Goal: Information Seeking & Learning: Check status

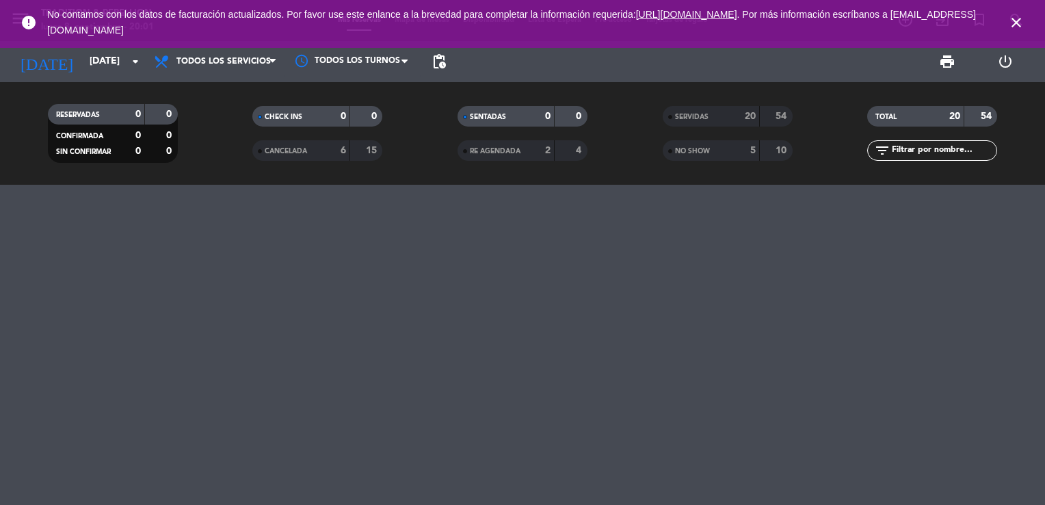
click at [1011, 20] on icon "close" at bounding box center [1016, 22] width 16 height 16
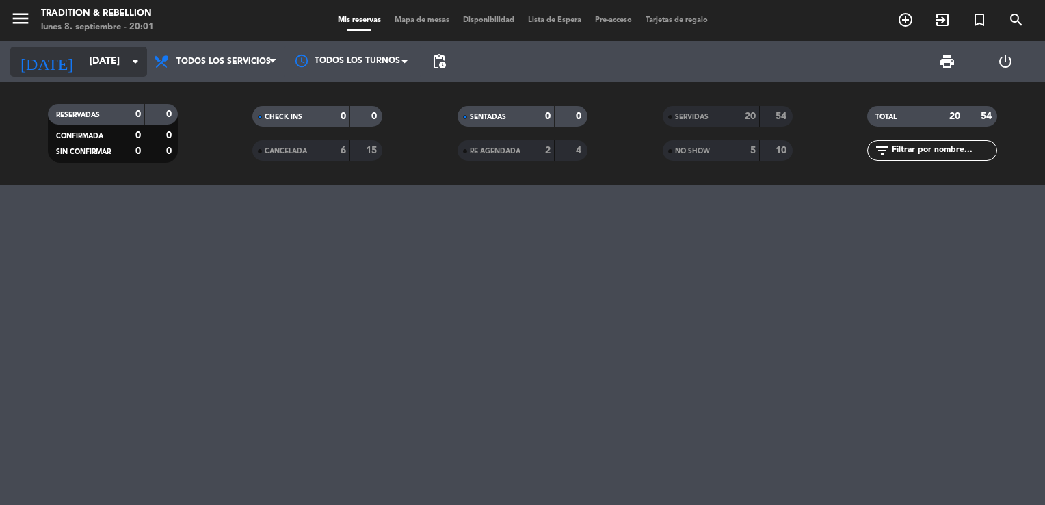
click at [139, 70] on input "[DATE]" at bounding box center [148, 61] width 130 height 25
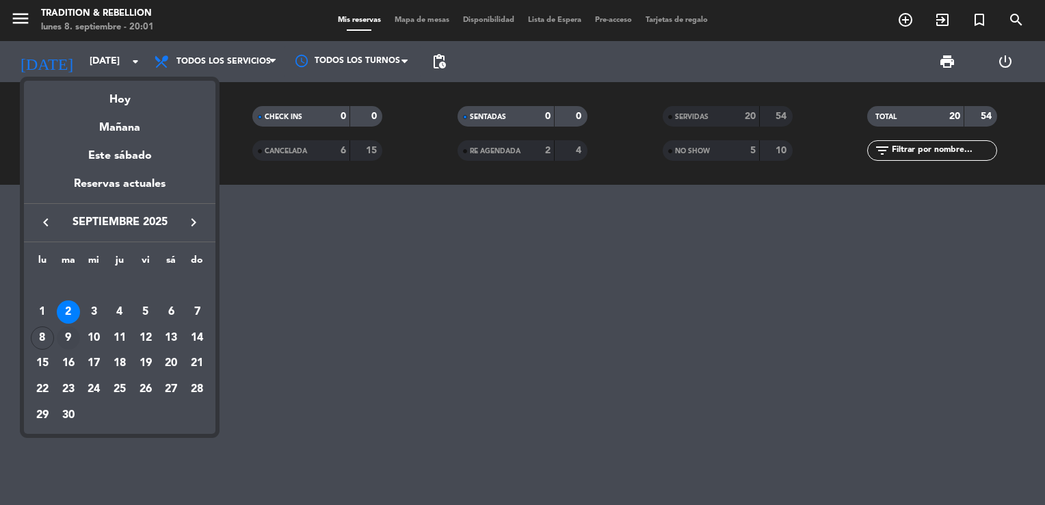
click at [70, 335] on div "9" at bounding box center [68, 337] width 23 height 23
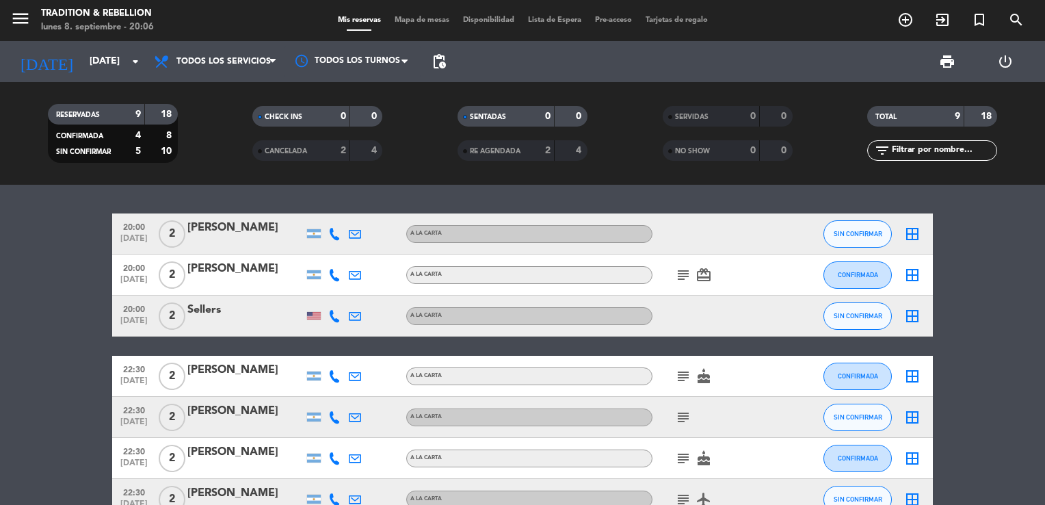
click at [685, 273] on icon "subject" at bounding box center [683, 275] width 16 height 16
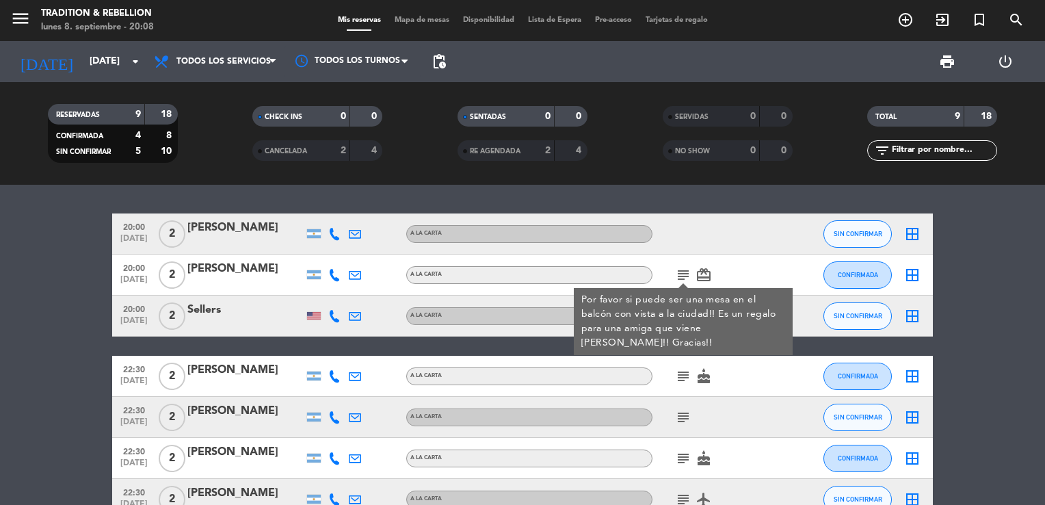
click at [1017, 312] on bookings-row "20:00 [DATE] 2 [PERSON_NAME] A LA CARTA SIN CONFIRMAR border_all 20:00 [DATE] 2…" at bounding box center [522, 407] width 1045 height 388
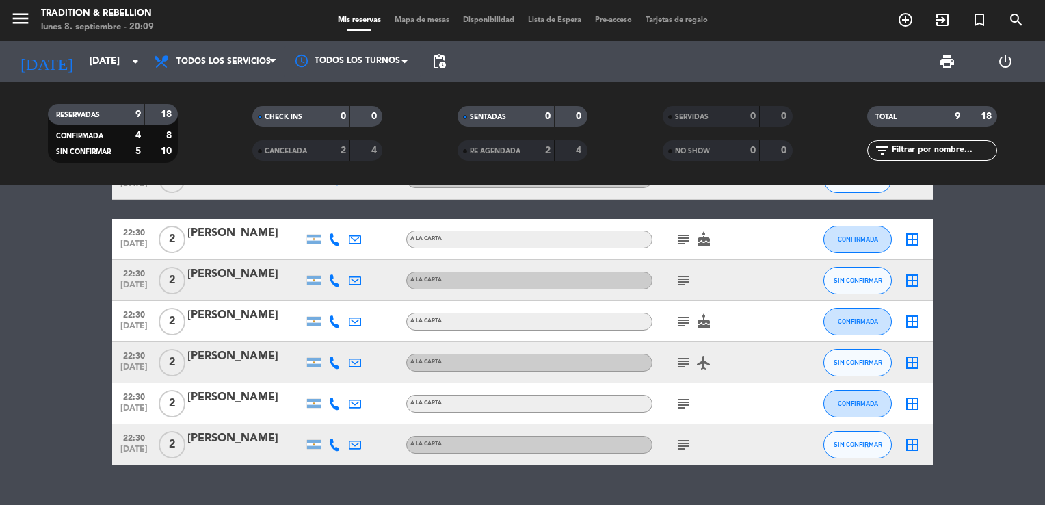
scroll to position [164, 0]
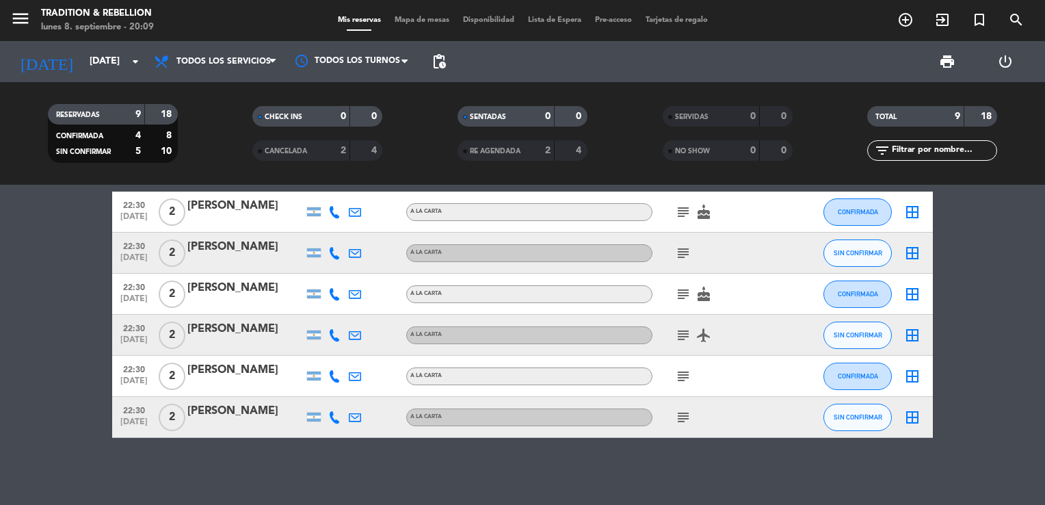
click at [683, 213] on icon "subject" at bounding box center [683, 212] width 16 height 16
click at [681, 257] on icon "subject" at bounding box center [683, 253] width 16 height 16
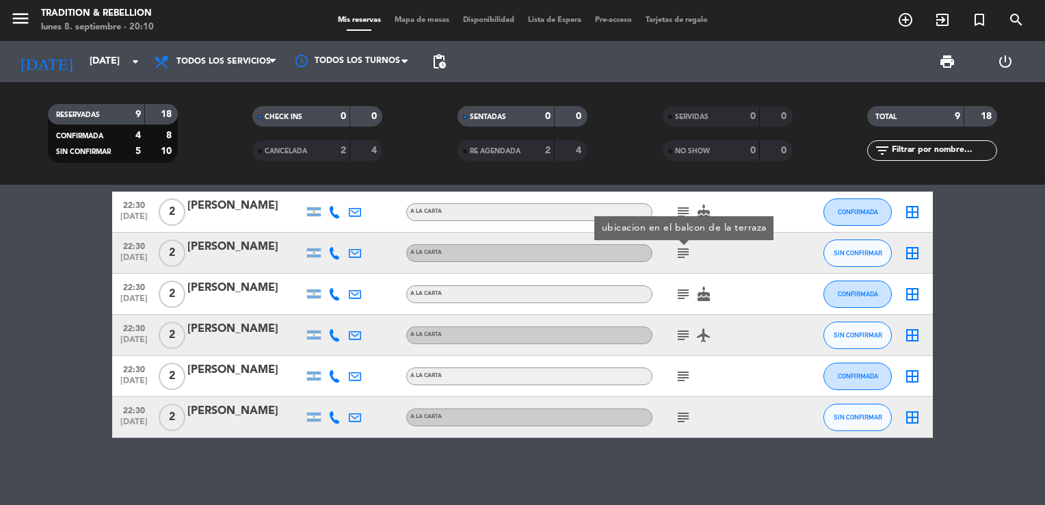
click at [689, 293] on icon "subject" at bounding box center [683, 294] width 16 height 16
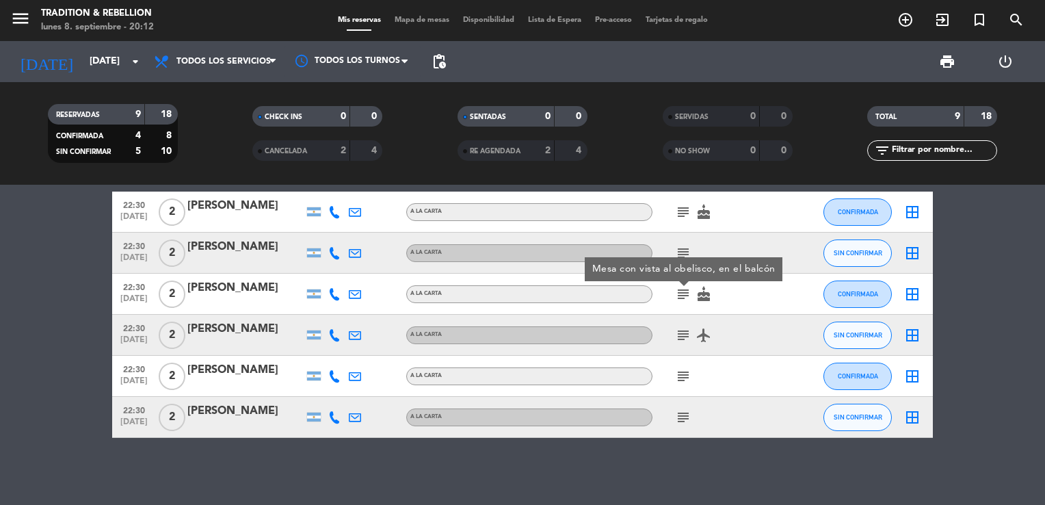
click at [689, 335] on icon "subject" at bounding box center [683, 335] width 16 height 16
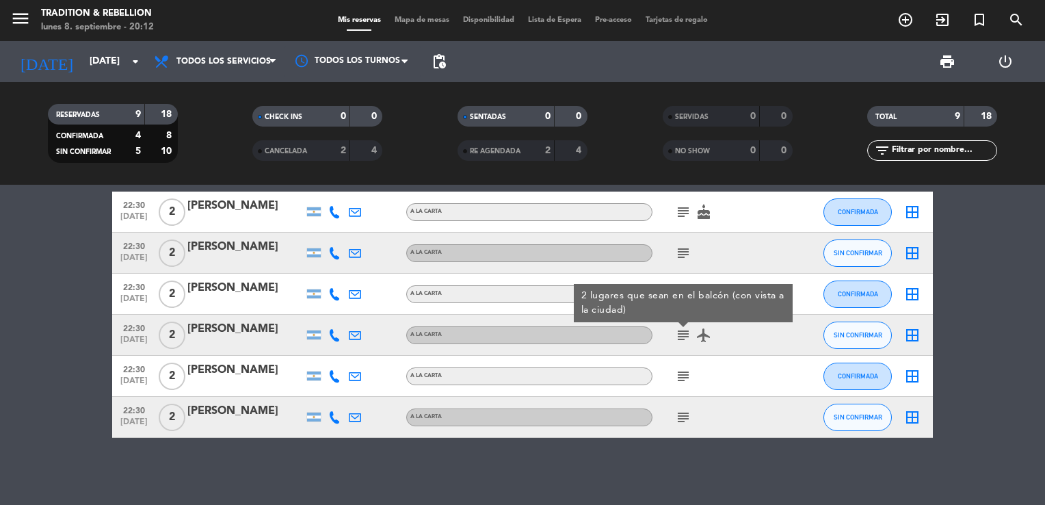
click at [684, 383] on icon "subject" at bounding box center [683, 376] width 16 height 16
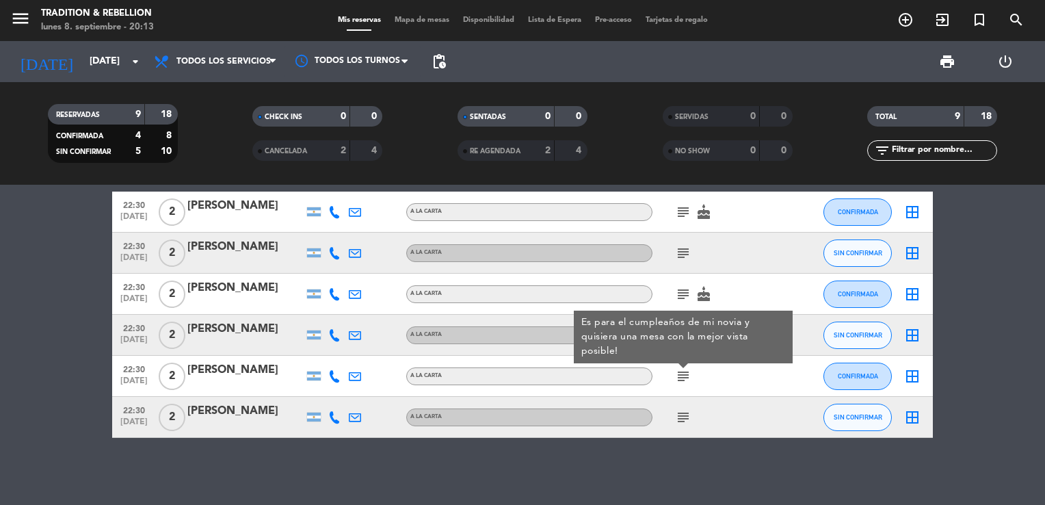
click at [686, 414] on icon "subject" at bounding box center [683, 417] width 16 height 16
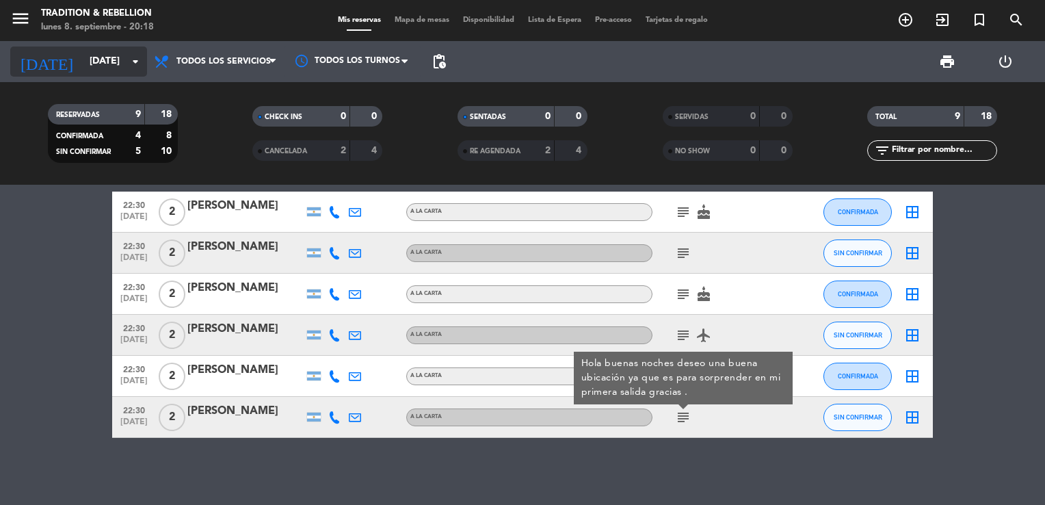
click at [133, 57] on icon "arrow_drop_down" at bounding box center [135, 61] width 16 height 16
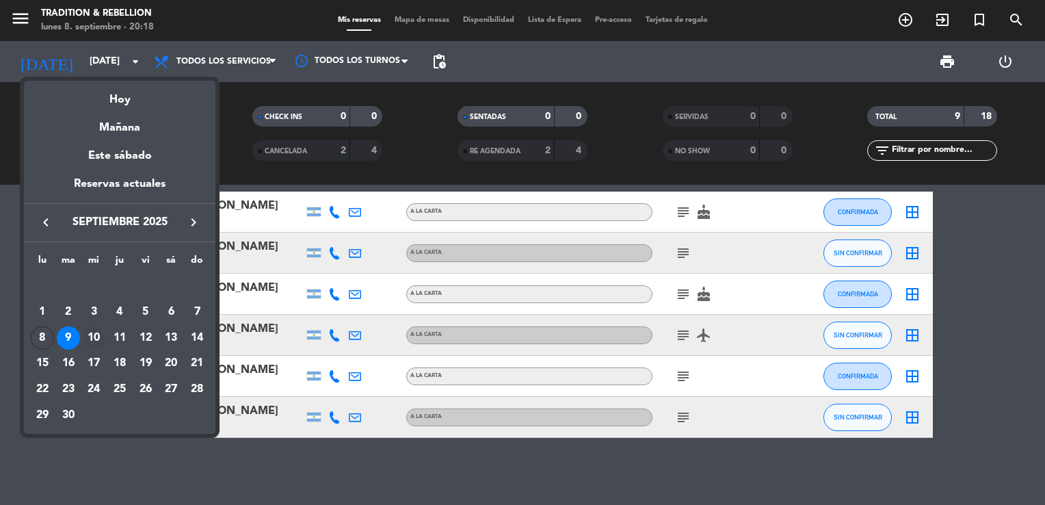
click at [98, 332] on div "10" at bounding box center [93, 337] width 23 height 23
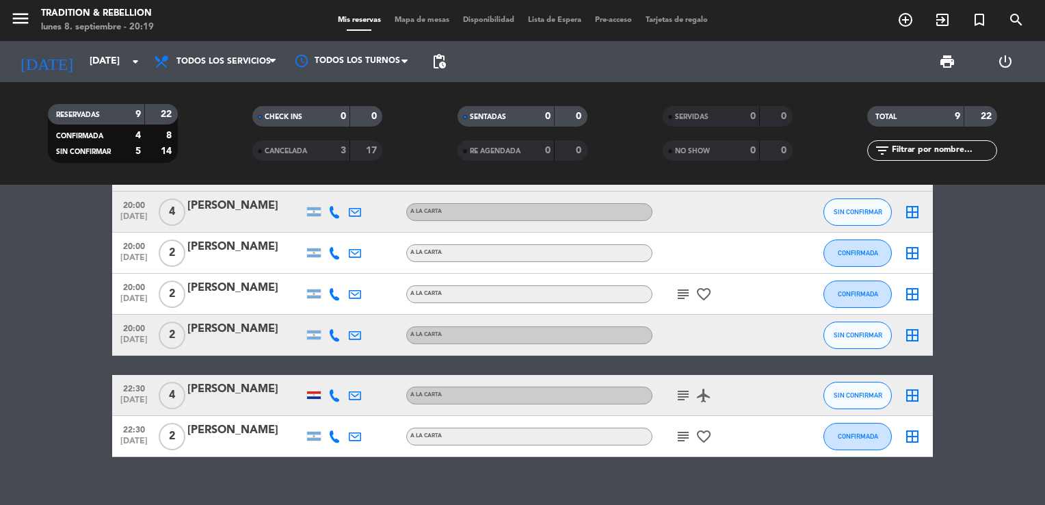
click at [993, 318] on bookings-row "18:30 [DATE] 2 [PERSON_NAME] A LA CARTA SIN CONFIRMAR border_all 20:00 [DATE] 2…" at bounding box center [522, 253] width 1045 height 408
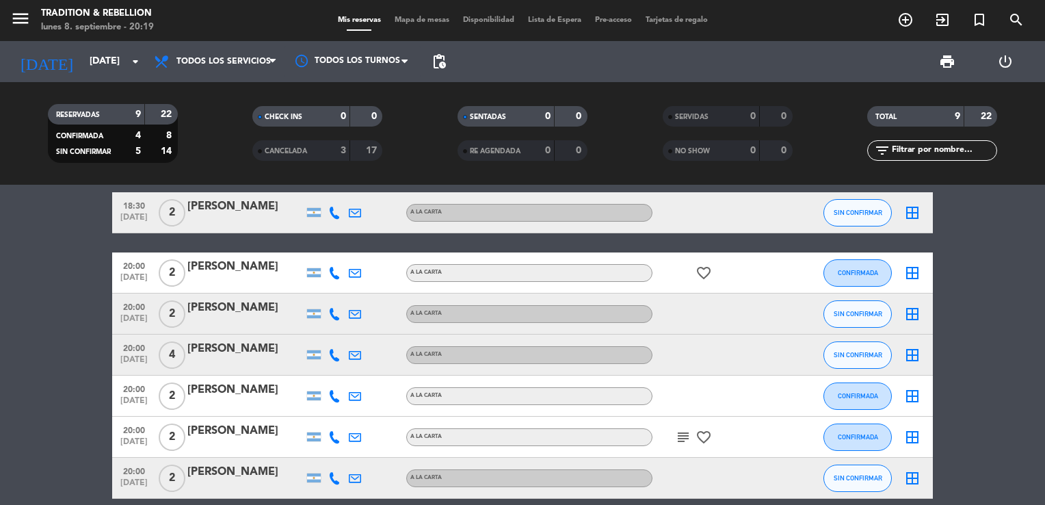
scroll to position [0, 0]
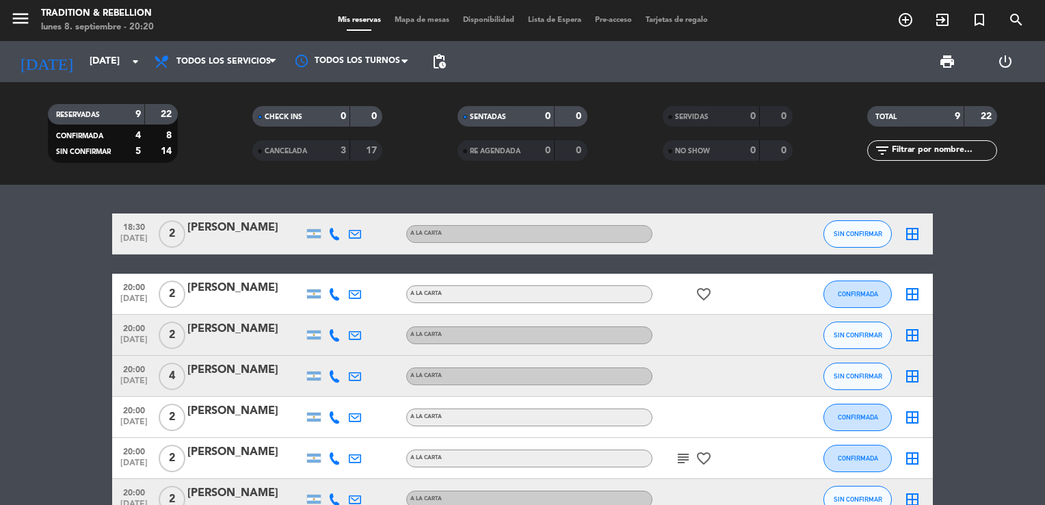
click at [1006, 327] on bookings-row "18:30 [DATE] 2 [PERSON_NAME] A LA CARTA SIN CONFIRMAR border_all 20:00 [DATE] 2…" at bounding box center [522, 417] width 1045 height 408
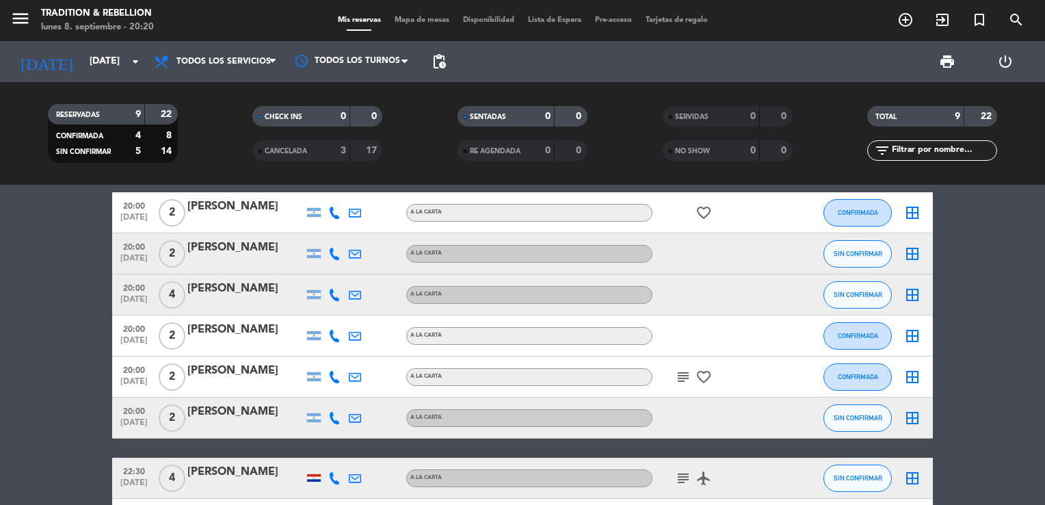
scroll to position [82, 0]
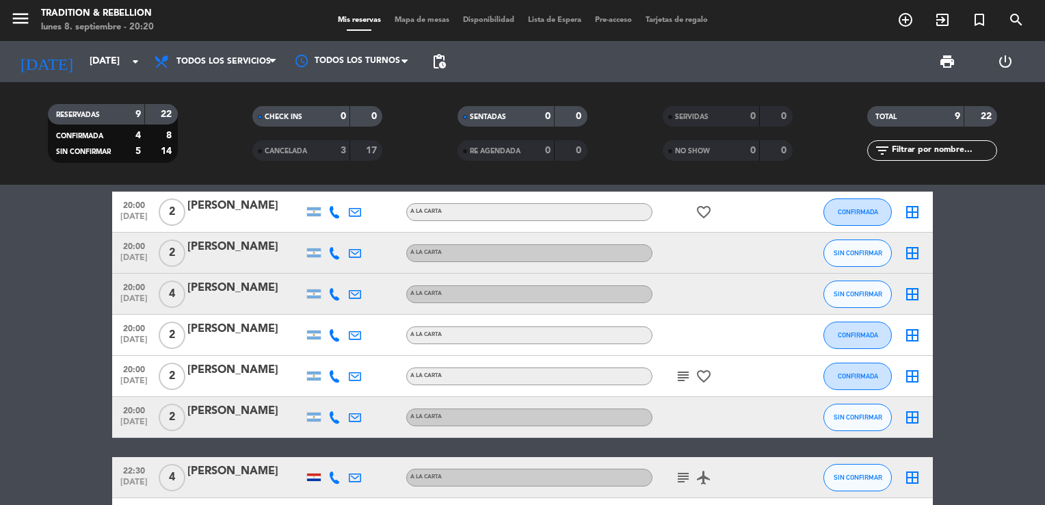
click at [703, 215] on icon "favorite_border" at bounding box center [703, 212] width 16 height 16
click at [281, 370] on div "[PERSON_NAME]" at bounding box center [245, 370] width 116 height 18
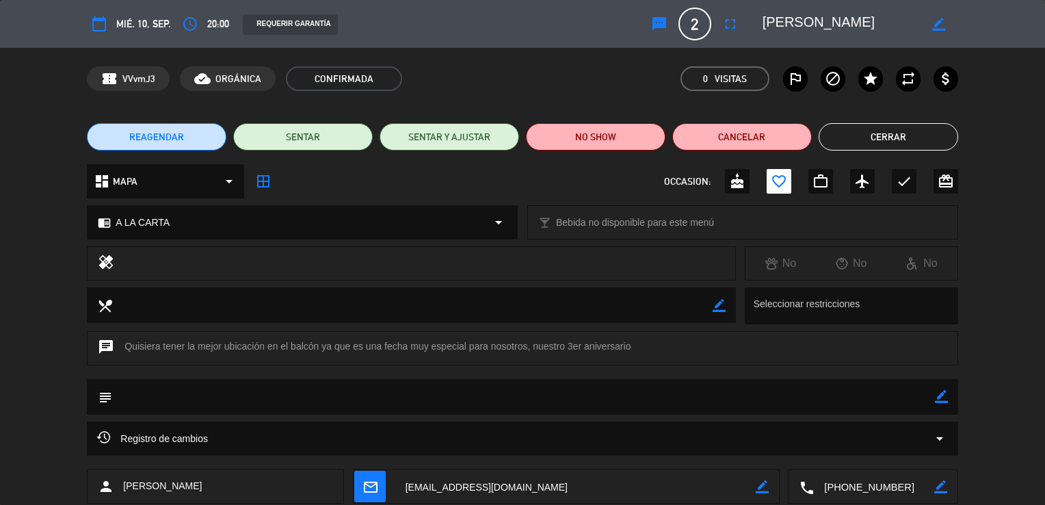
click at [912, 137] on button "Cerrar" at bounding box center [887, 136] width 139 height 27
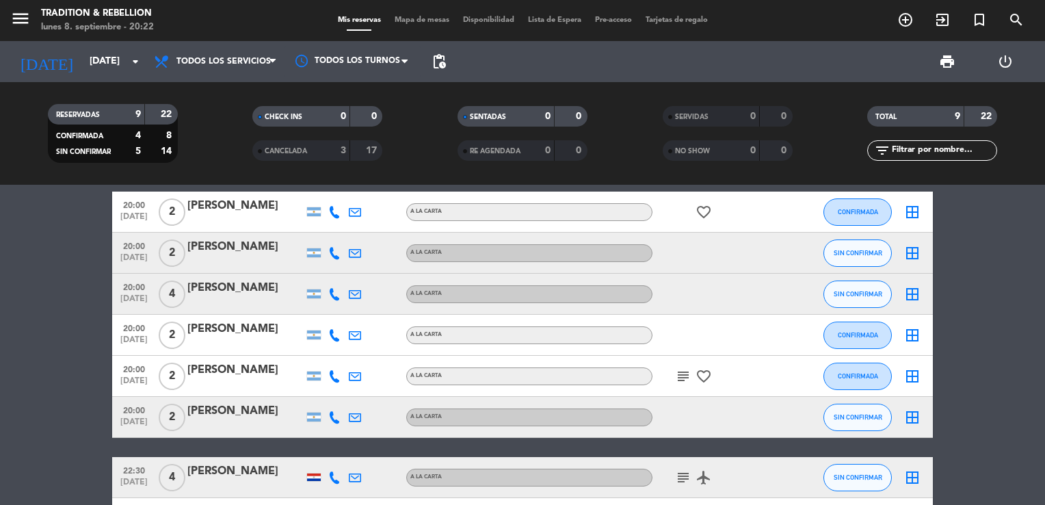
click at [685, 377] on icon "subject" at bounding box center [683, 376] width 16 height 16
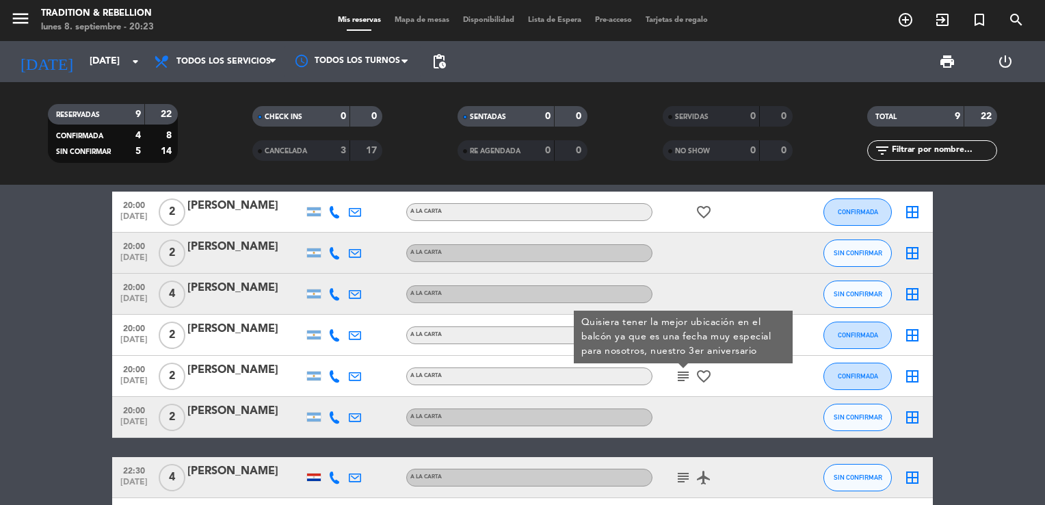
click at [971, 365] on bookings-row "18:30 [DATE] 2 [PERSON_NAME] A LA CARTA SIN CONFIRMAR border_all 20:00 [DATE] 2…" at bounding box center [522, 335] width 1045 height 408
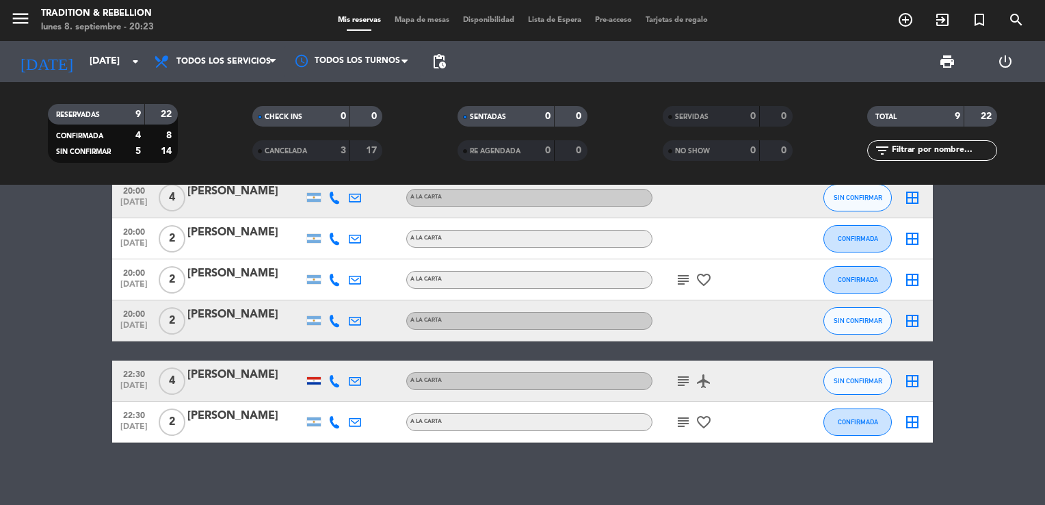
scroll to position [184, 0]
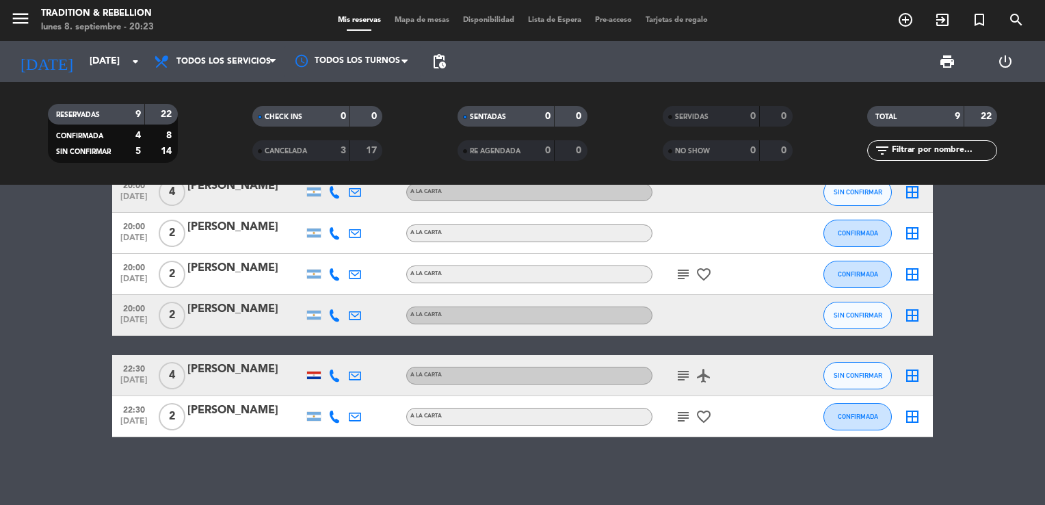
click at [681, 374] on icon "subject" at bounding box center [683, 375] width 16 height 16
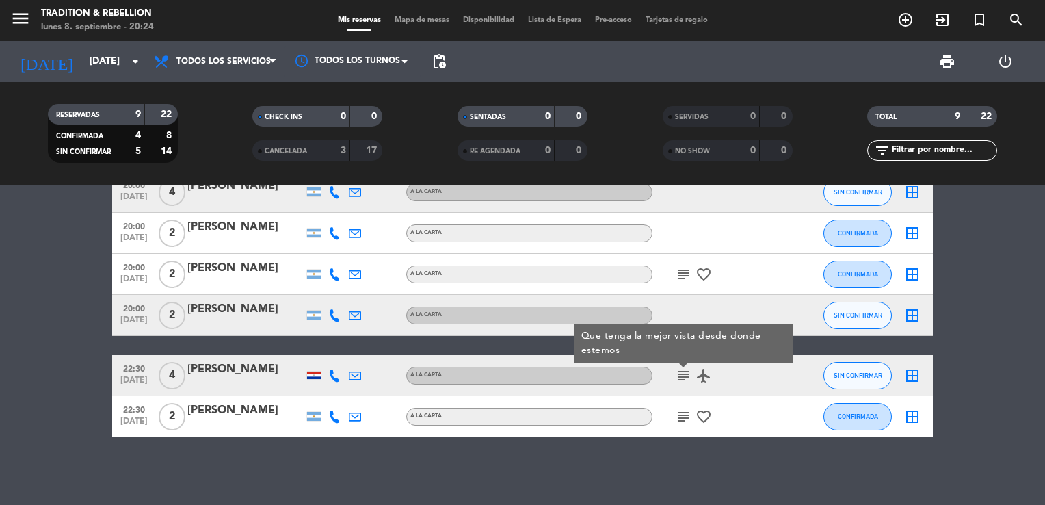
click at [678, 417] on icon "subject" at bounding box center [683, 416] width 16 height 16
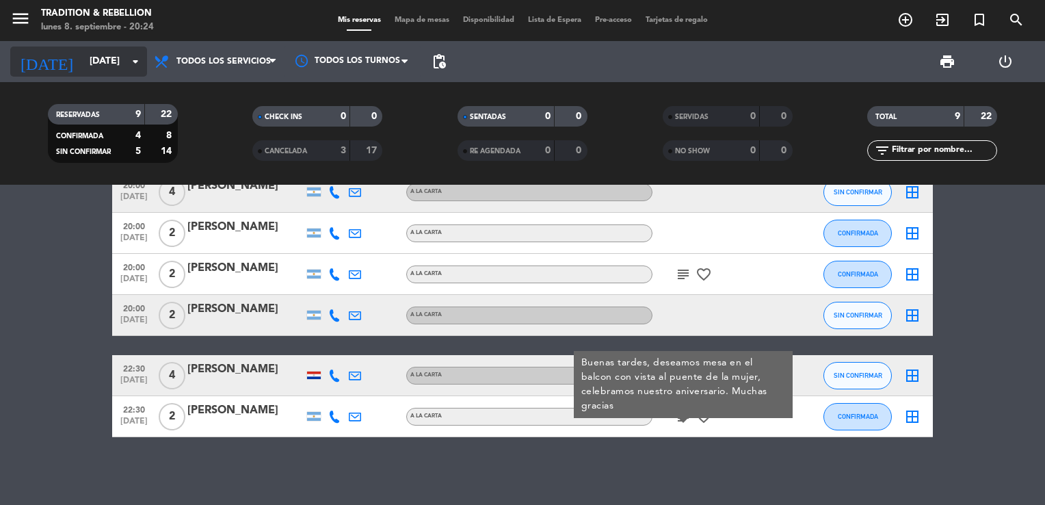
click at [118, 64] on input "[DATE]" at bounding box center [148, 61] width 130 height 25
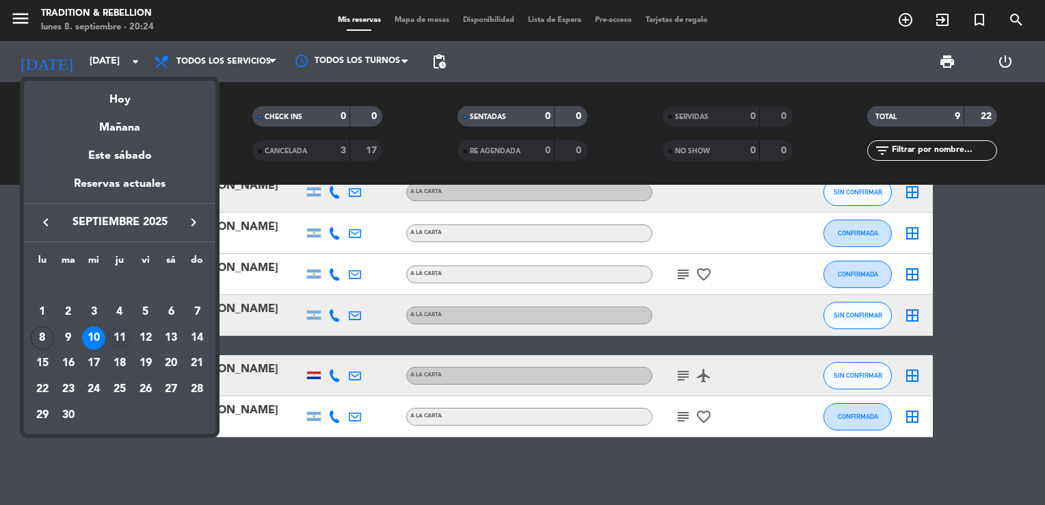
click at [121, 334] on div "11" at bounding box center [119, 337] width 23 height 23
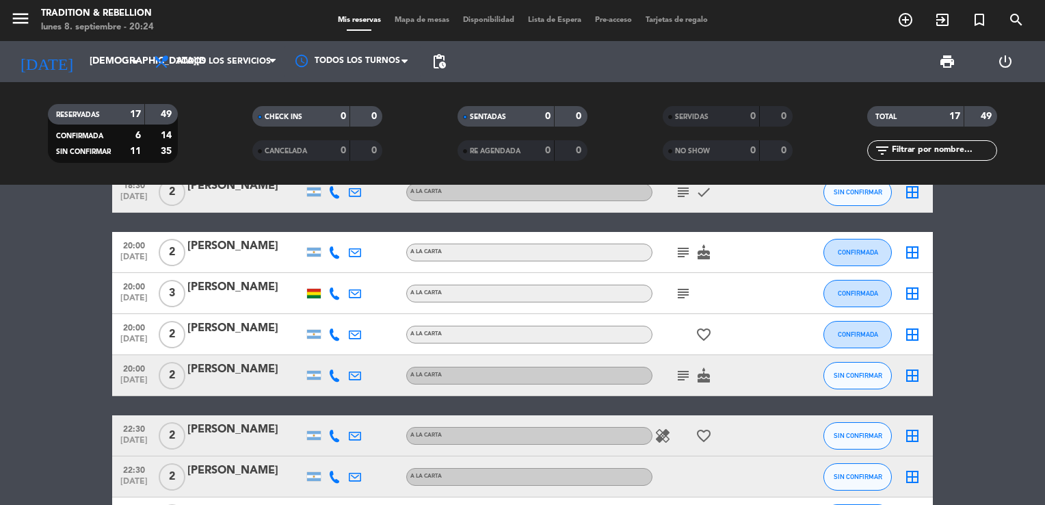
click at [1039, 360] on bookings-row "18:00 [DATE] 6 [PERSON_NAME] A LA CARTA SIN CONFIRMAR border_all 18:00 [DATE] 2…" at bounding box center [522, 416] width 1045 height 774
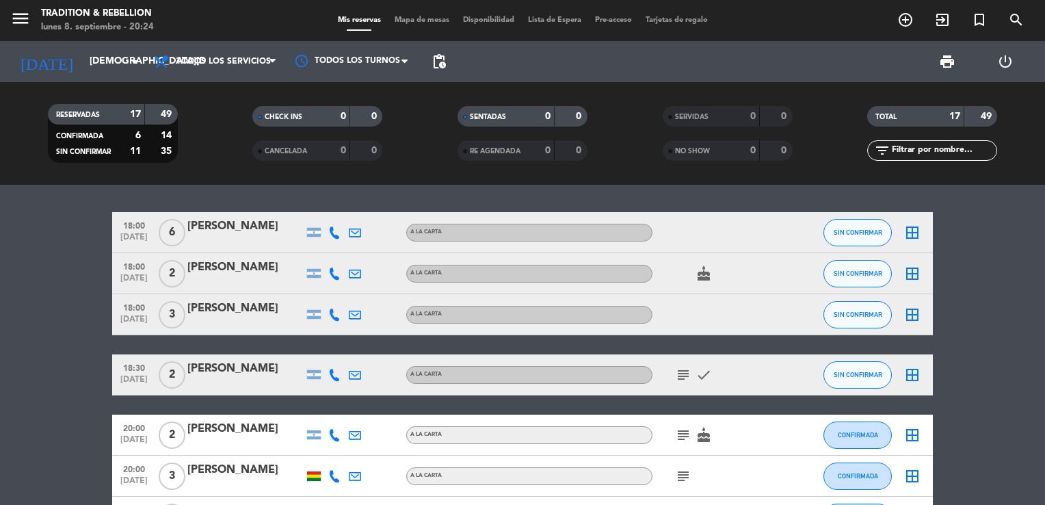
scroll to position [0, 0]
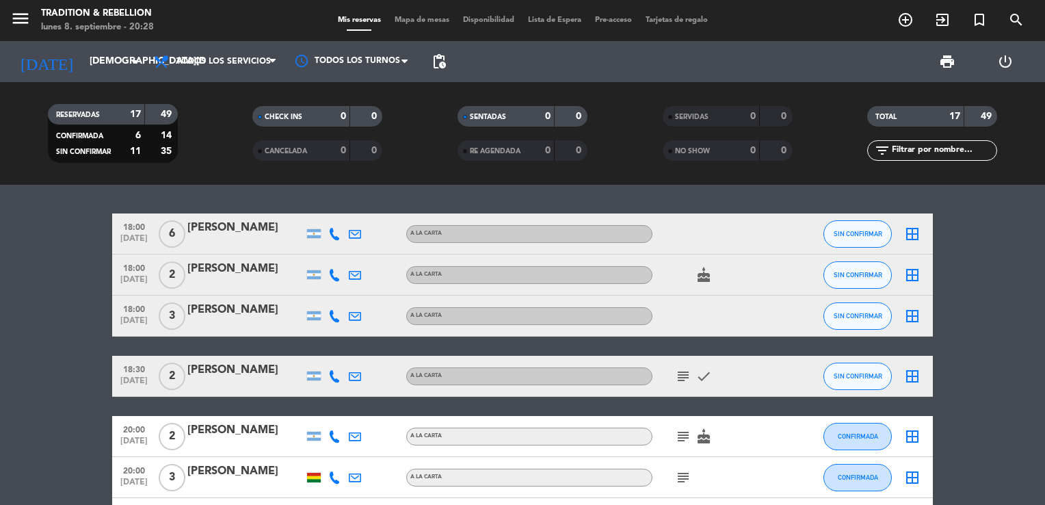
click at [705, 275] on icon "cake" at bounding box center [703, 275] width 16 height 16
click at [224, 375] on div "[PERSON_NAME]" at bounding box center [245, 370] width 116 height 18
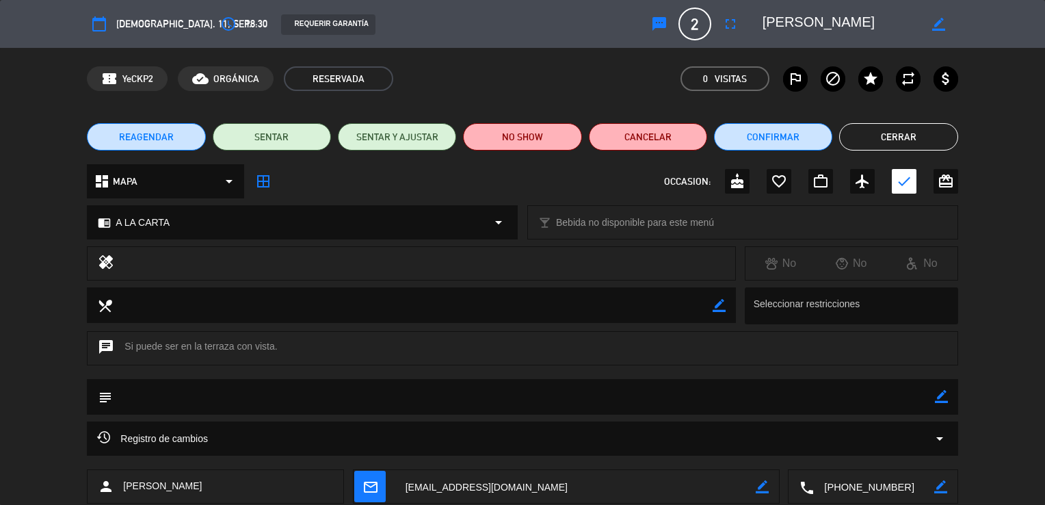
click at [870, 133] on button "Cerrar" at bounding box center [898, 136] width 118 height 27
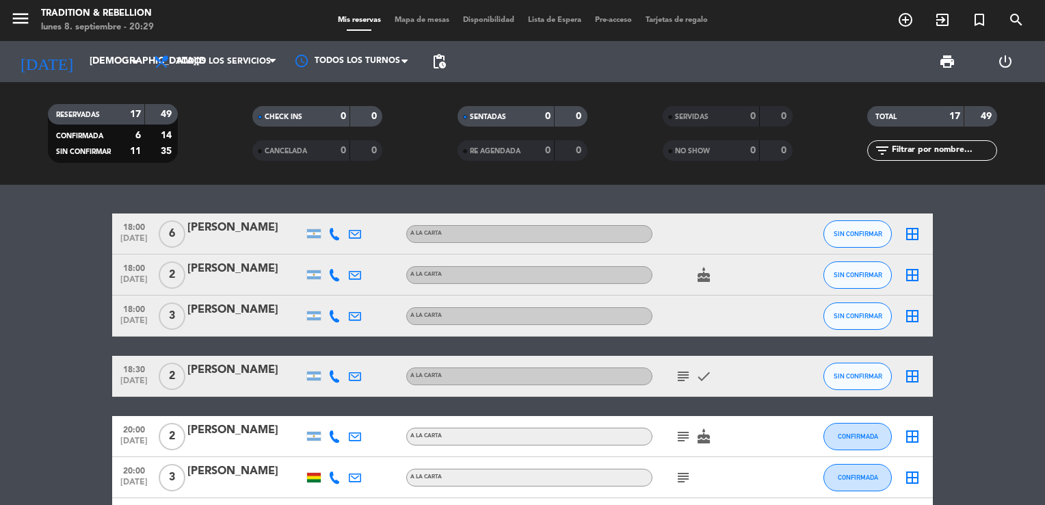
click at [684, 382] on icon "subject" at bounding box center [683, 376] width 16 height 16
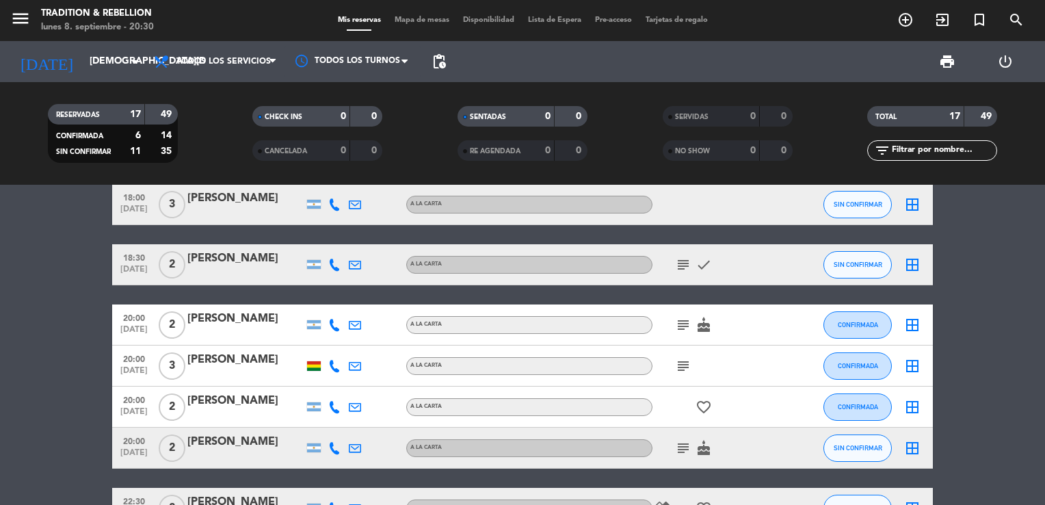
scroll to position [137, 0]
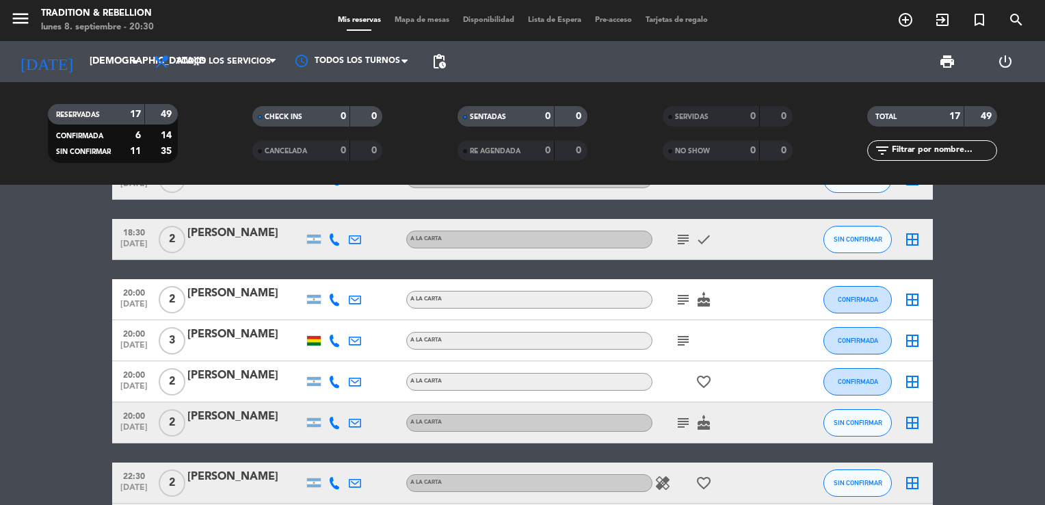
click at [263, 297] on div "[PERSON_NAME]" at bounding box center [245, 293] width 116 height 18
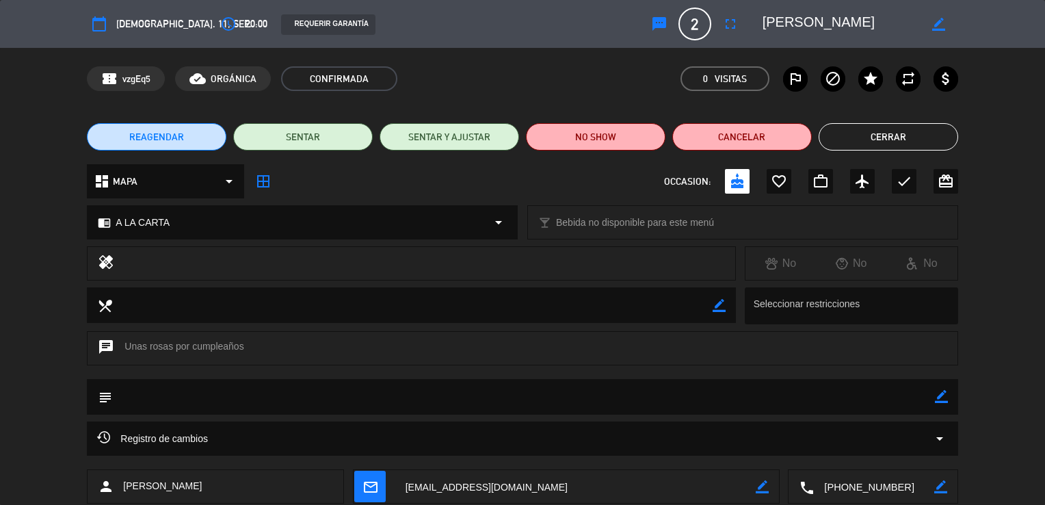
click at [891, 135] on button "Cerrar" at bounding box center [887, 136] width 139 height 27
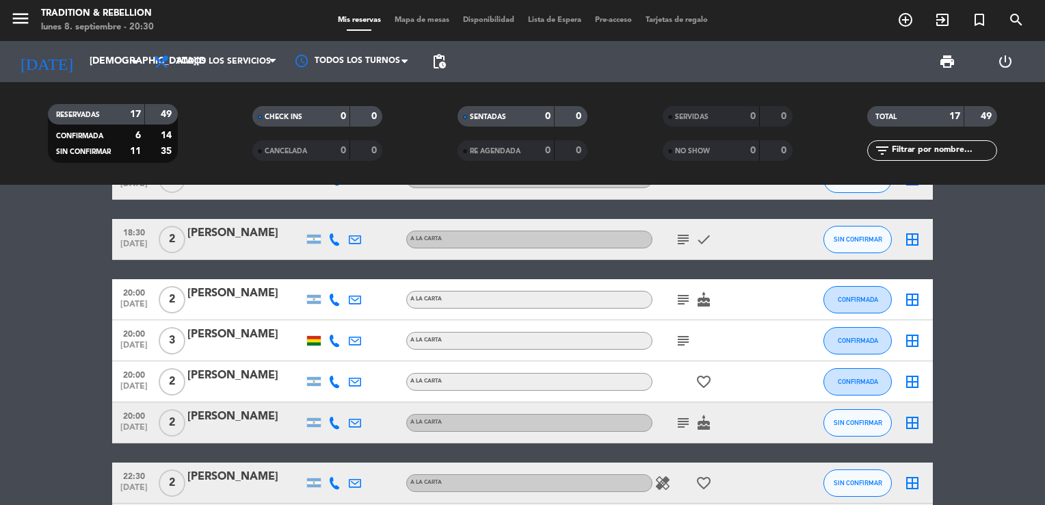
click at [682, 302] on icon "subject" at bounding box center [683, 299] width 16 height 16
click at [708, 303] on icon "cake" at bounding box center [703, 299] width 16 height 16
click at [257, 332] on div "[PERSON_NAME]" at bounding box center [245, 334] width 116 height 18
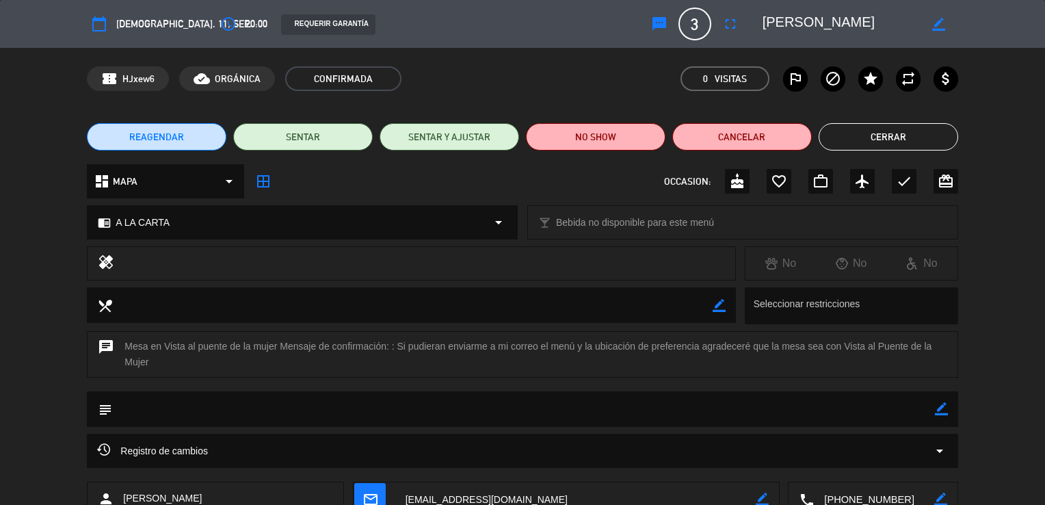
click at [872, 139] on button "Cerrar" at bounding box center [887, 136] width 139 height 27
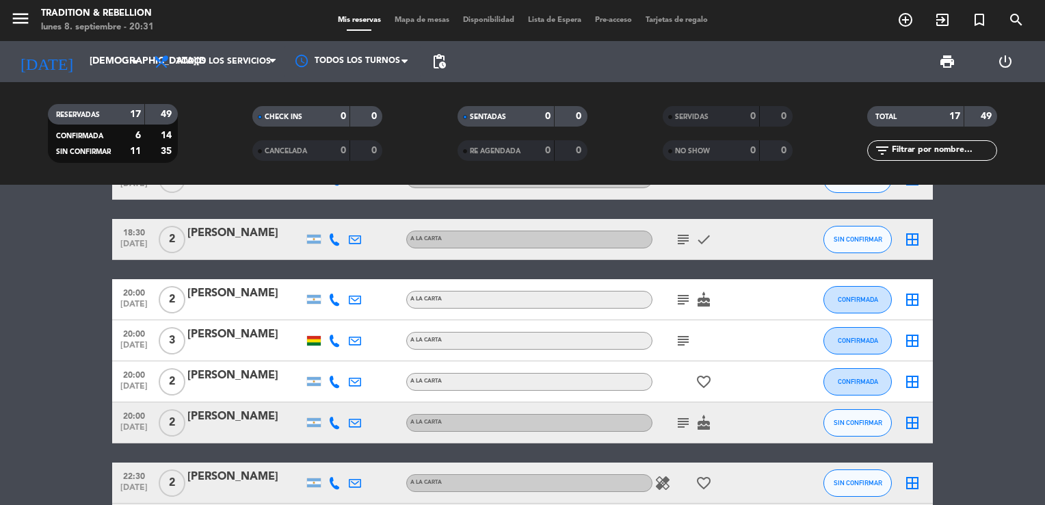
click at [683, 340] on icon "subject" at bounding box center [683, 340] width 16 height 16
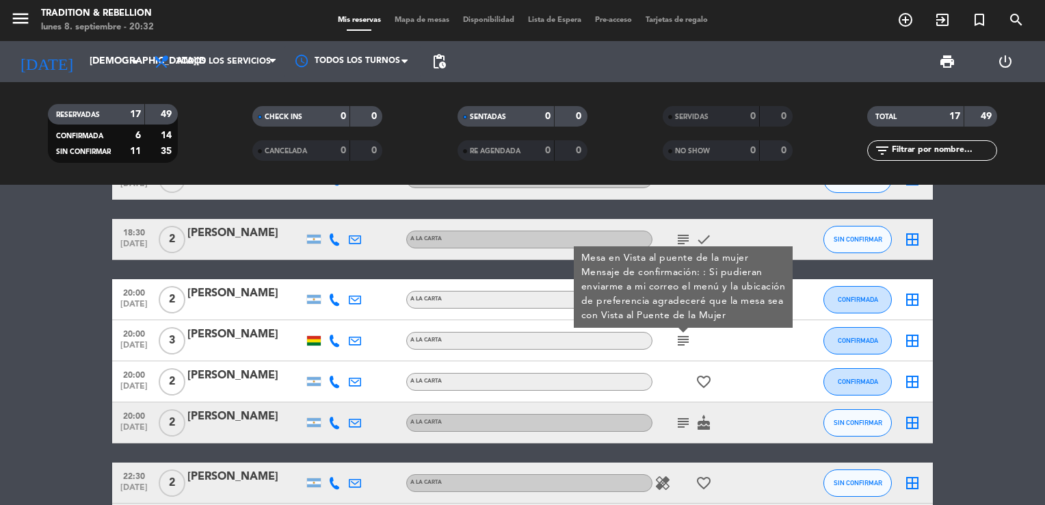
click at [704, 380] on icon "favorite_border" at bounding box center [703, 381] width 16 height 16
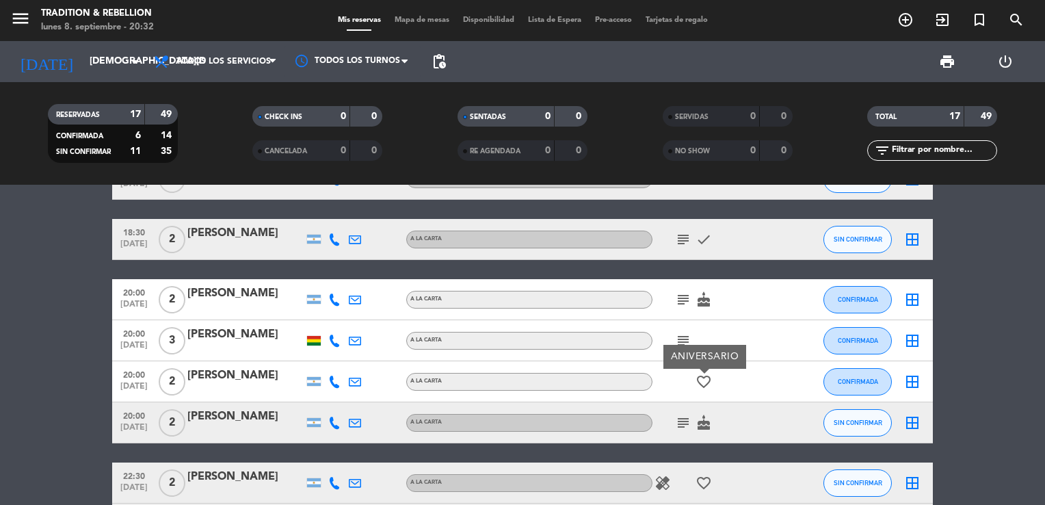
click at [681, 421] on icon "subject" at bounding box center [683, 422] width 16 height 16
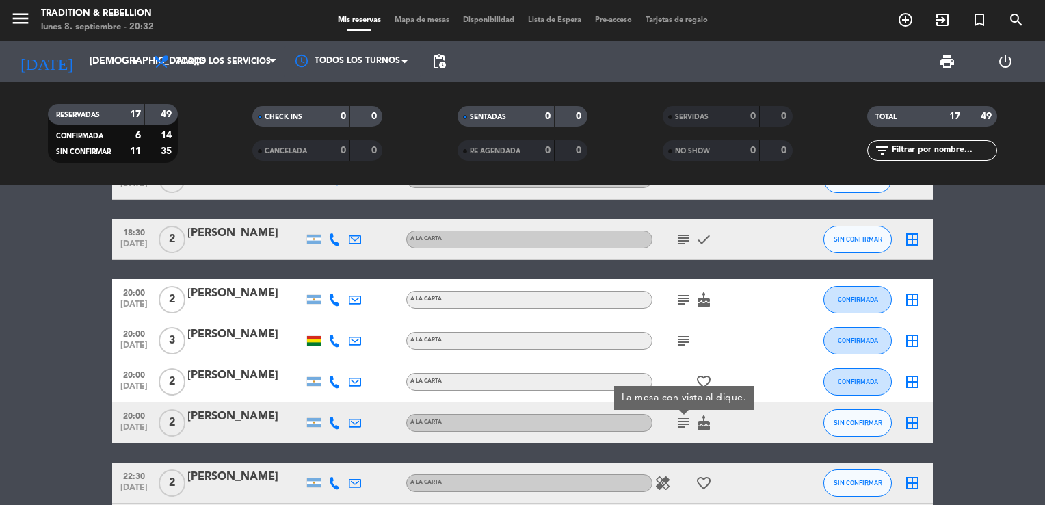
click at [711, 422] on icon "cake" at bounding box center [703, 422] width 16 height 16
click at [1009, 435] on bookings-row "18:00 [DATE] 6 [PERSON_NAME] A LA CARTA SIN CONFIRMAR border_all 18:00 [DATE] 2…" at bounding box center [522, 464] width 1045 height 774
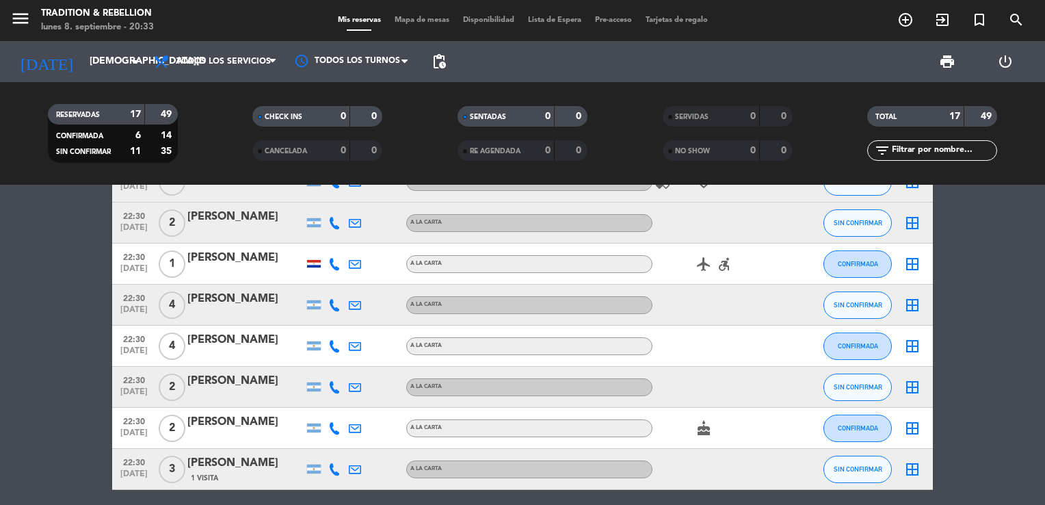
scroll to position [410, 0]
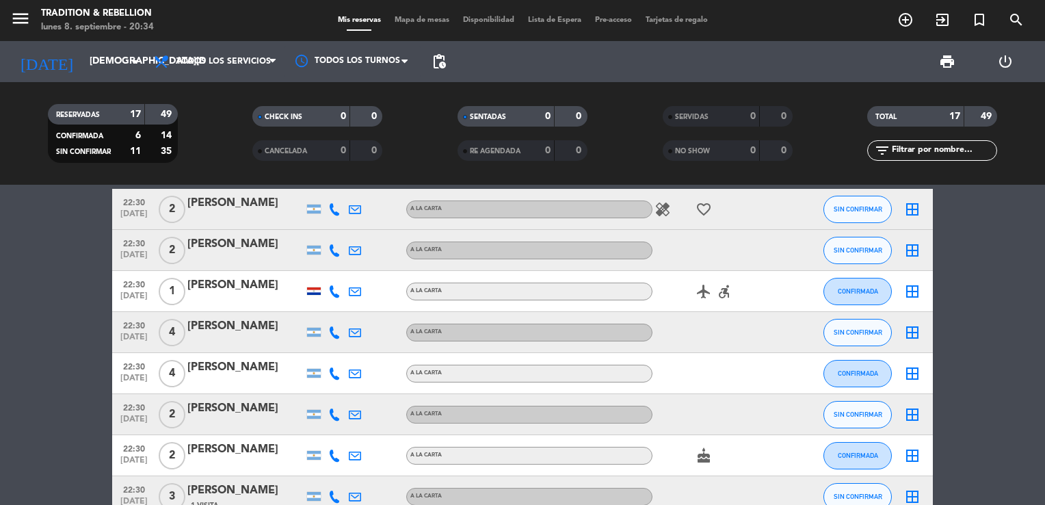
click at [667, 212] on icon "healing" at bounding box center [662, 209] width 16 height 16
click at [703, 209] on icon "favorite_border" at bounding box center [703, 209] width 16 height 16
click at [706, 291] on icon "airplanemode_active" at bounding box center [703, 291] width 16 height 16
click at [727, 293] on icon "accessible_forward" at bounding box center [724, 291] width 16 height 16
click at [239, 373] on div "[PERSON_NAME]" at bounding box center [245, 367] width 116 height 18
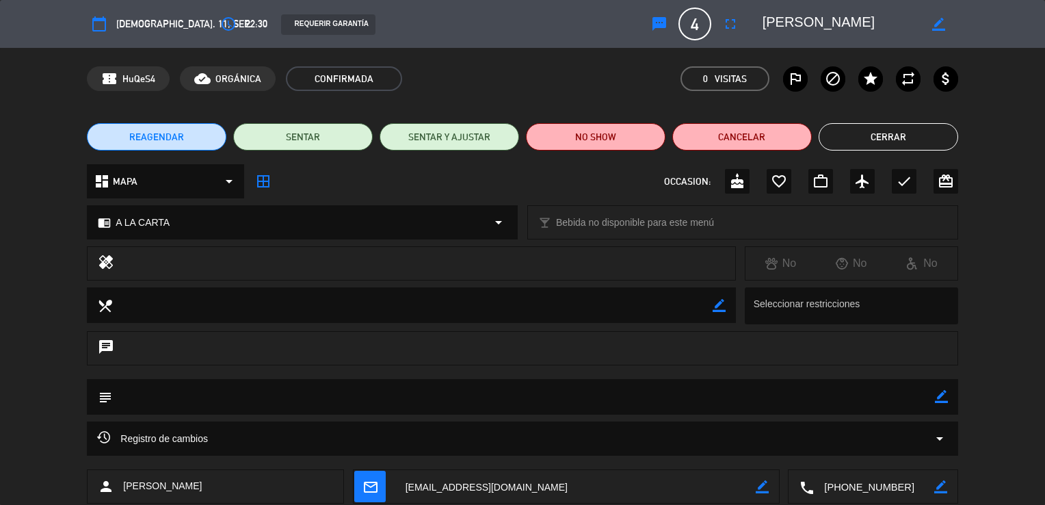
click at [882, 139] on button "Cerrar" at bounding box center [887, 136] width 139 height 27
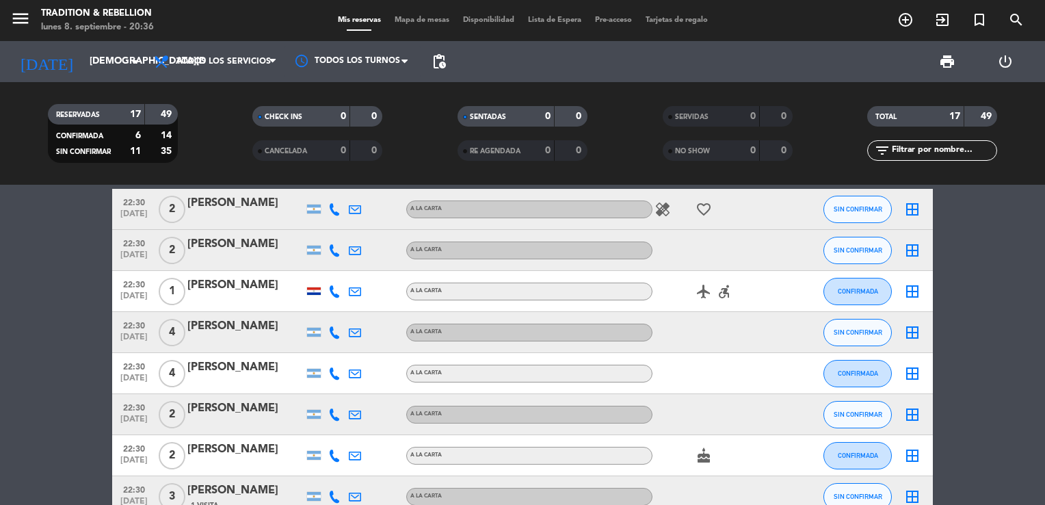
click at [704, 458] on icon "cake" at bounding box center [703, 455] width 16 height 16
click at [974, 400] on bookings-row "18:00 [DATE] 6 [PERSON_NAME] A LA CARTA SIN CONFIRMAR border_all 18:00 [DATE] 2…" at bounding box center [522, 190] width 1045 height 774
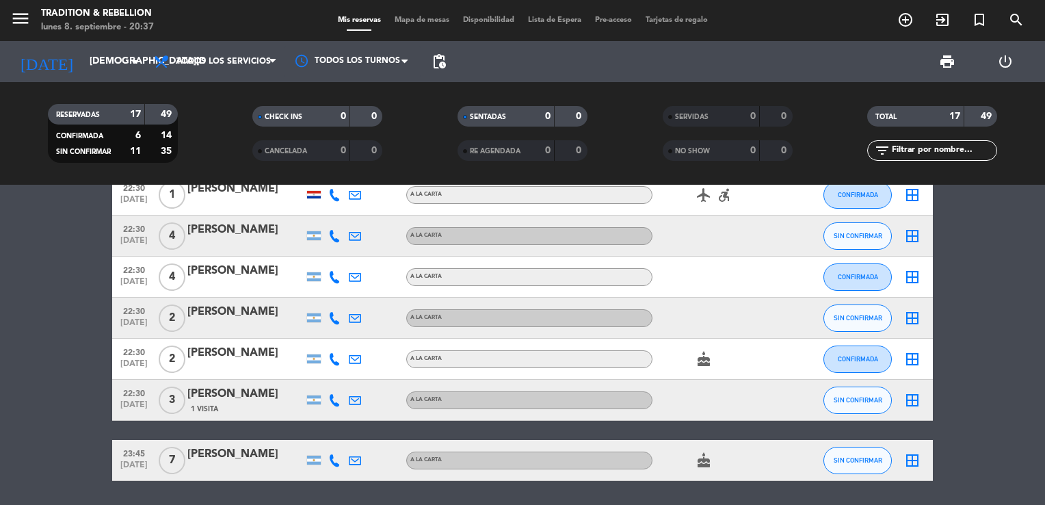
scroll to position [520, 0]
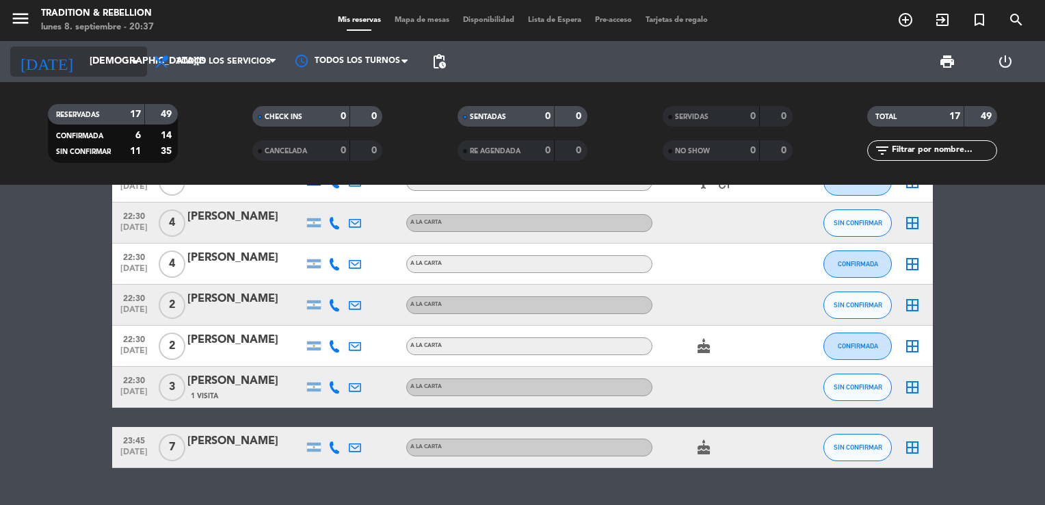
click at [127, 60] on icon "arrow_drop_down" at bounding box center [135, 61] width 16 height 16
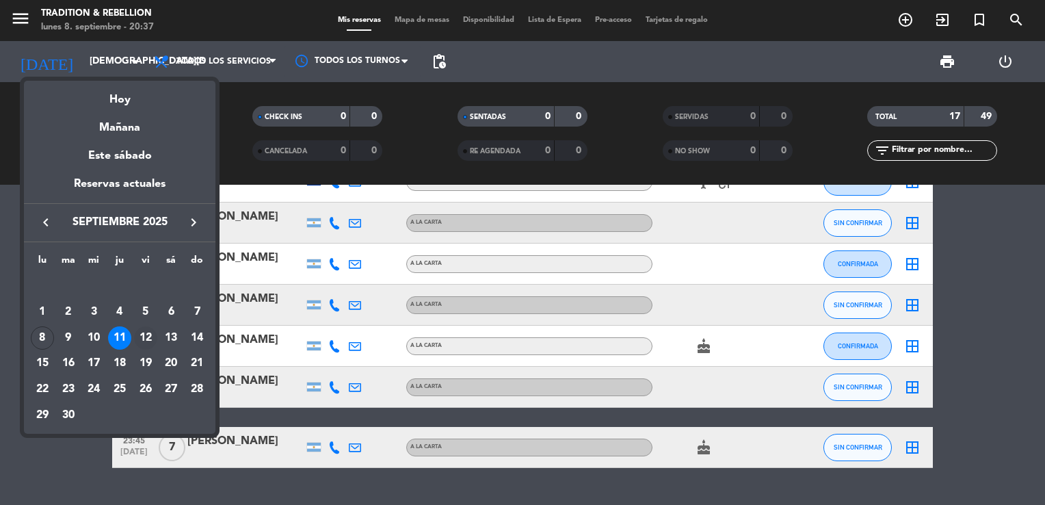
click at [148, 335] on div "12" at bounding box center [145, 337] width 23 height 23
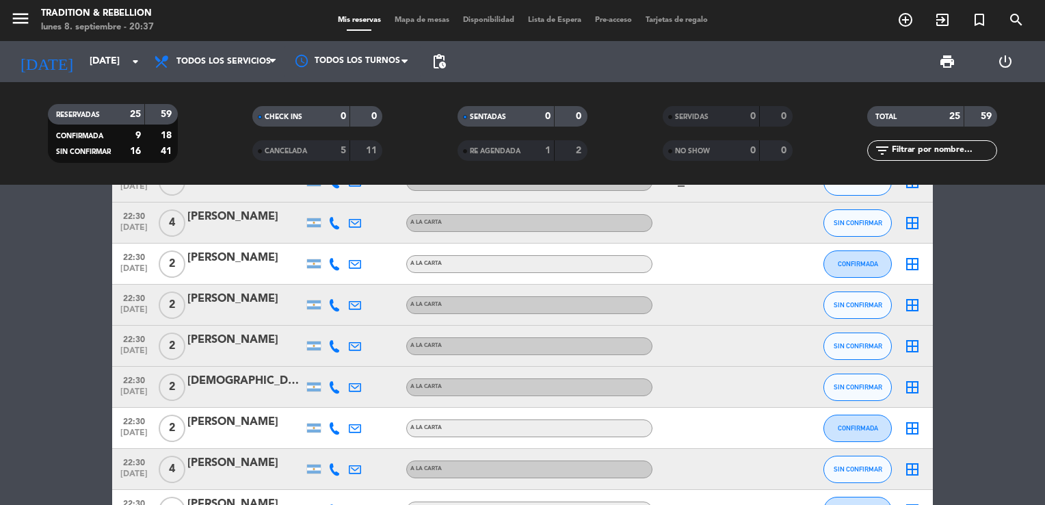
click at [1010, 336] on bookings-row "18:00 [DATE] 2 [PERSON_NAME] A LA CARTA favorite_border SIN CONFIRMAR border_al…" at bounding box center [522, 254] width 1045 height 1121
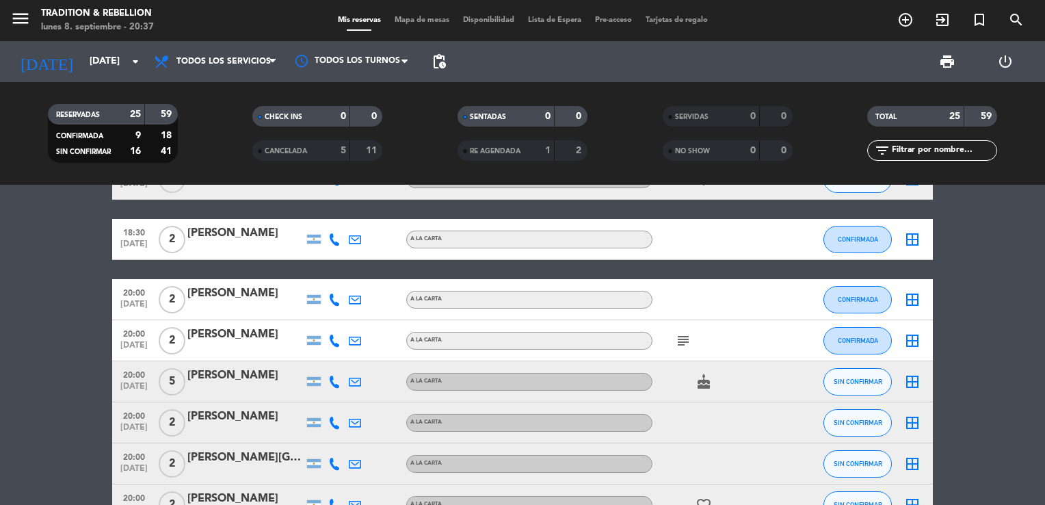
scroll to position [0, 0]
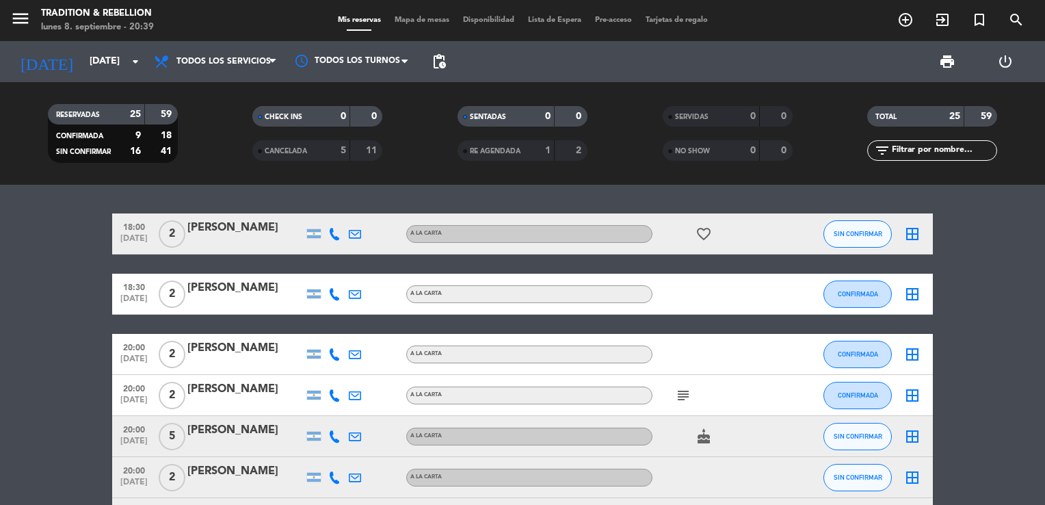
click at [708, 230] on icon "favorite_border" at bounding box center [703, 234] width 16 height 16
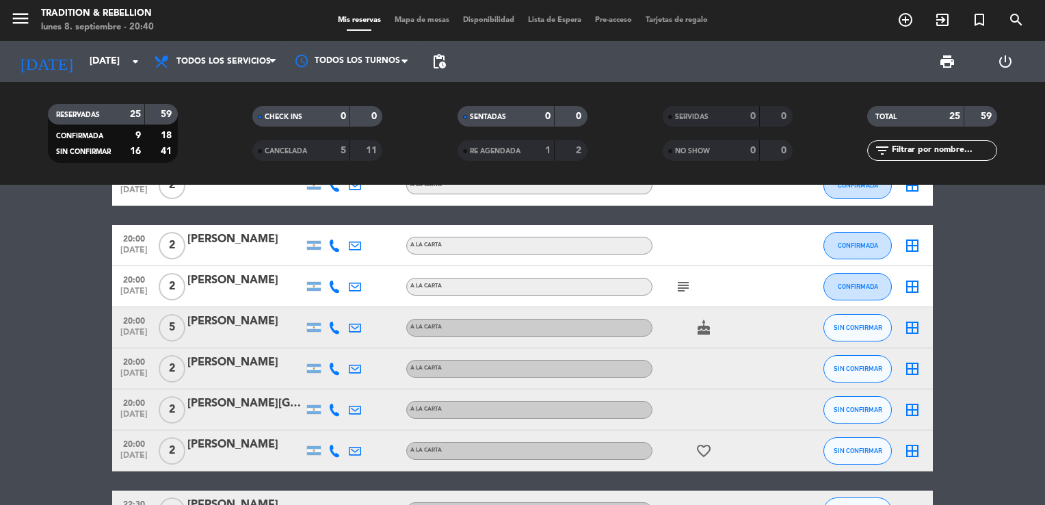
scroll to position [109, 0]
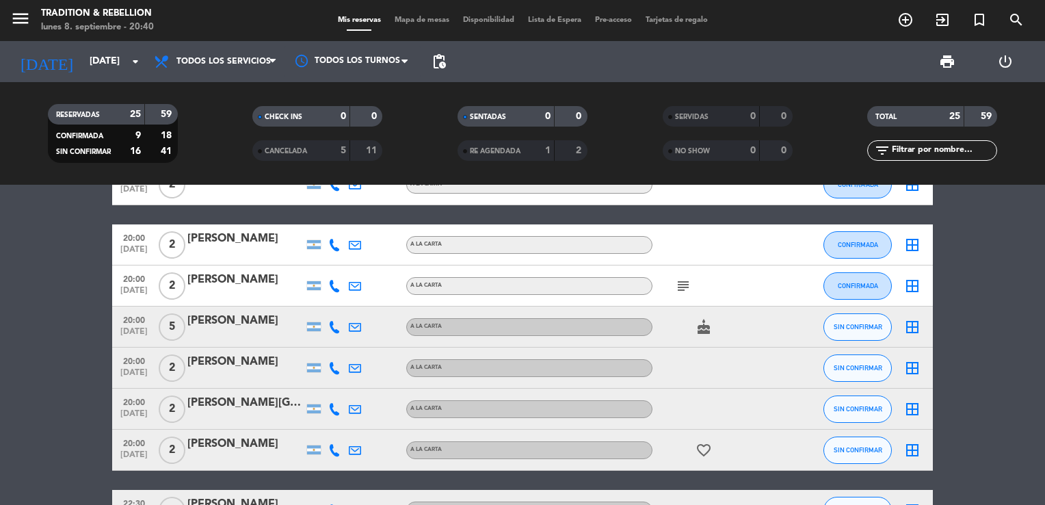
click at [686, 286] on icon "subject" at bounding box center [683, 286] width 16 height 16
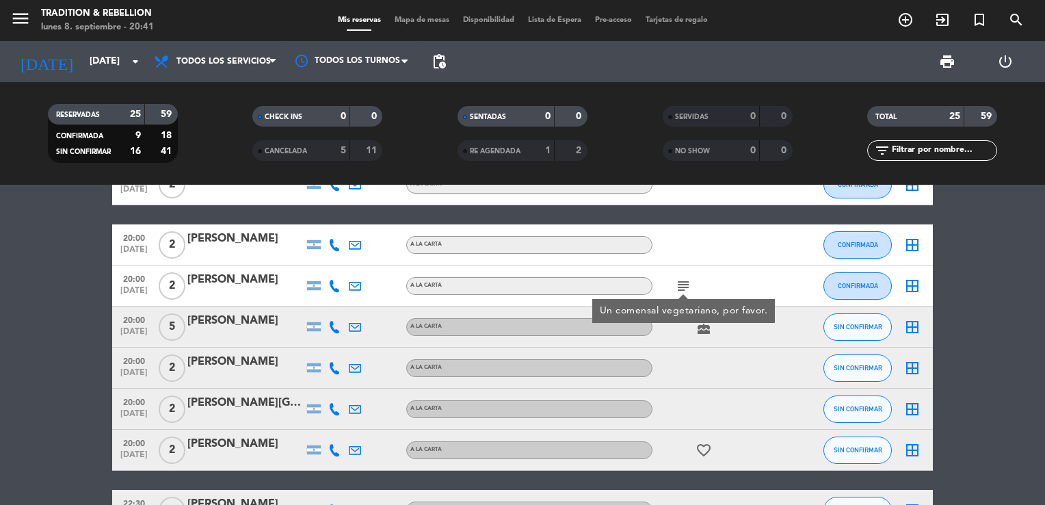
click at [703, 330] on icon "cake" at bounding box center [703, 327] width 16 height 16
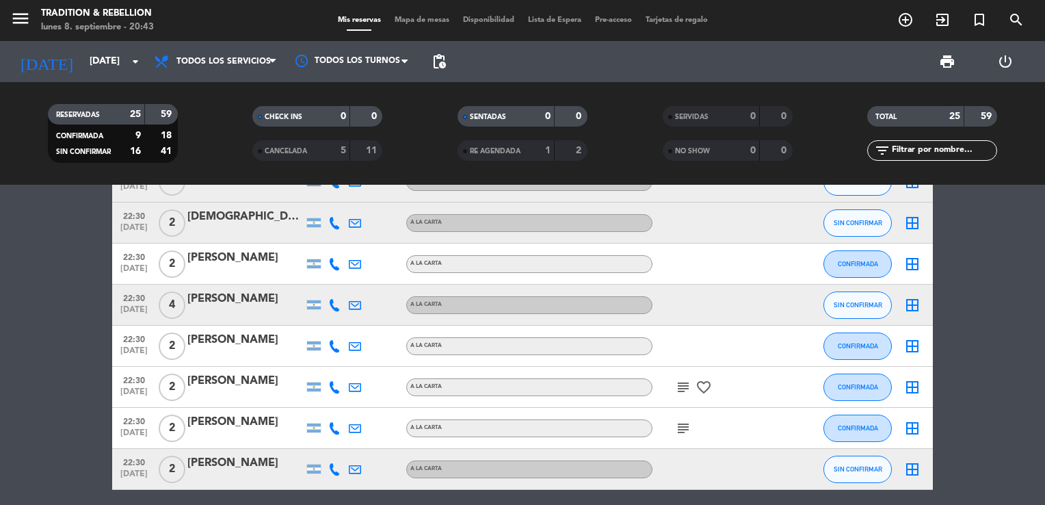
scroll to position [711, 0]
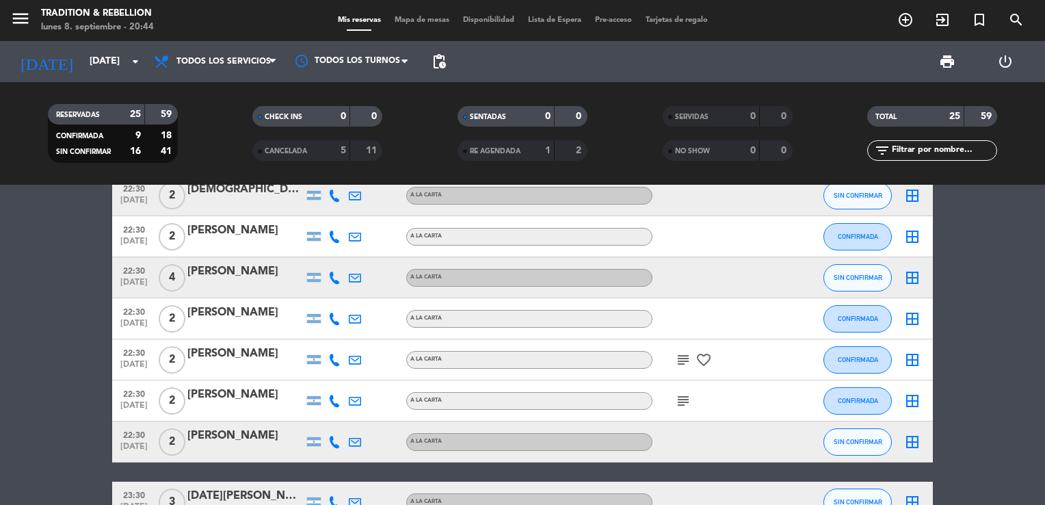
click at [938, 338] on bookings-row "18:00 [DATE] 2 [PERSON_NAME] A LA CARTA favorite_border SIN CONFIRMAR border_al…" at bounding box center [522, 62] width 1045 height 1121
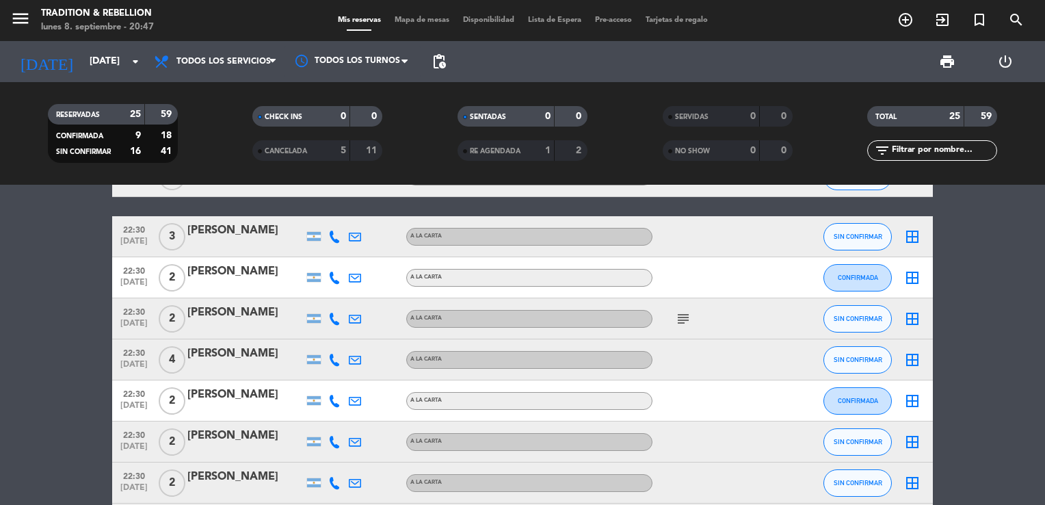
scroll to position [410, 0]
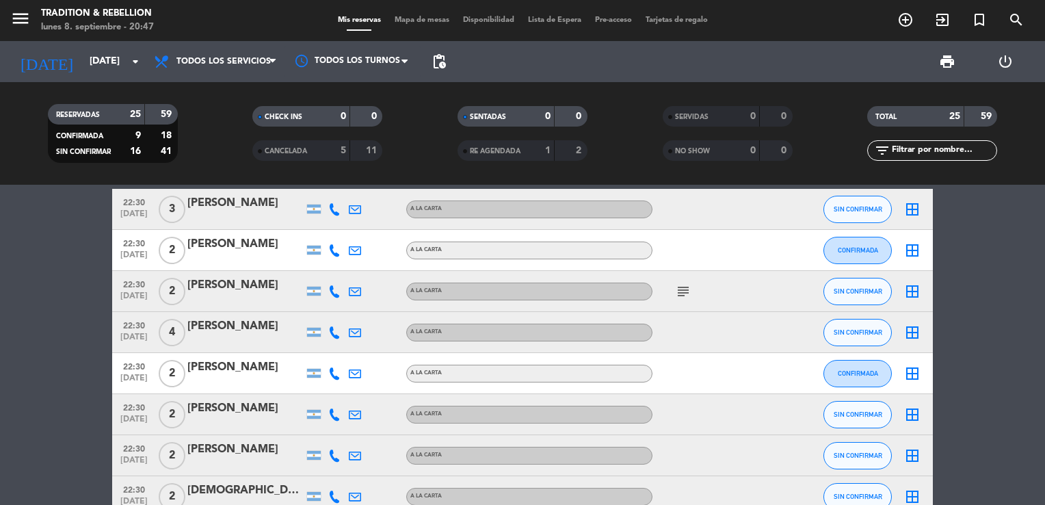
click at [217, 209] on div "[PERSON_NAME]" at bounding box center [245, 203] width 116 height 18
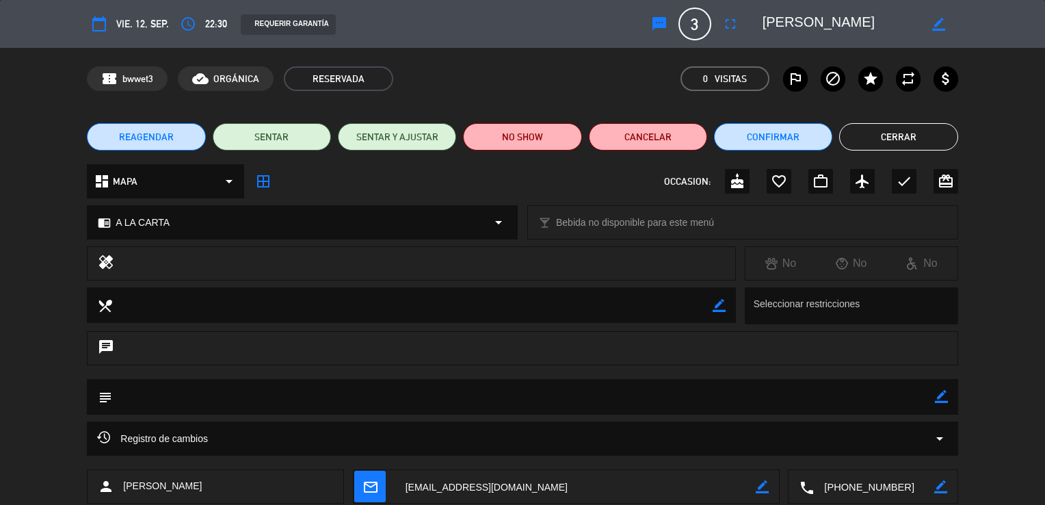
click at [898, 128] on button "Cerrar" at bounding box center [898, 136] width 118 height 27
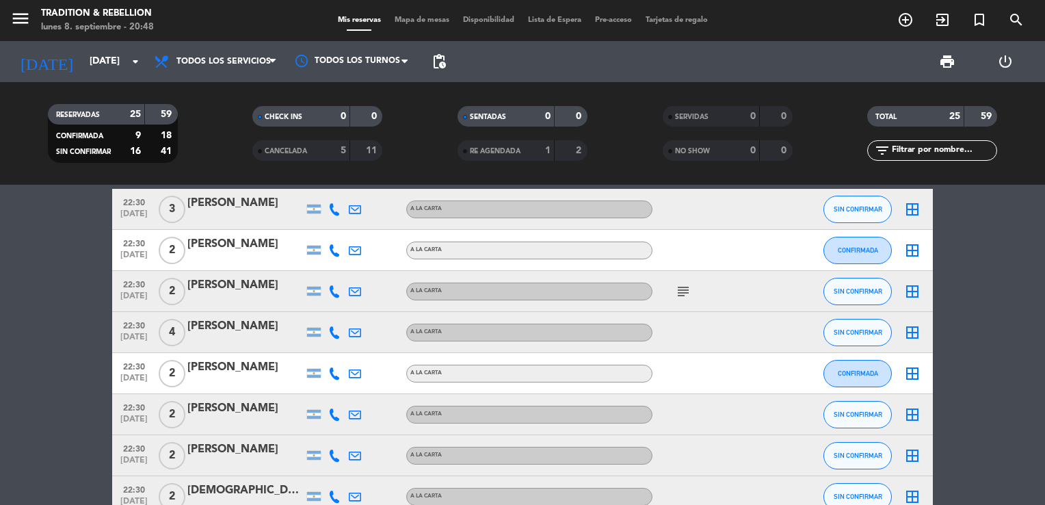
click at [684, 291] on icon "subject" at bounding box center [683, 291] width 16 height 16
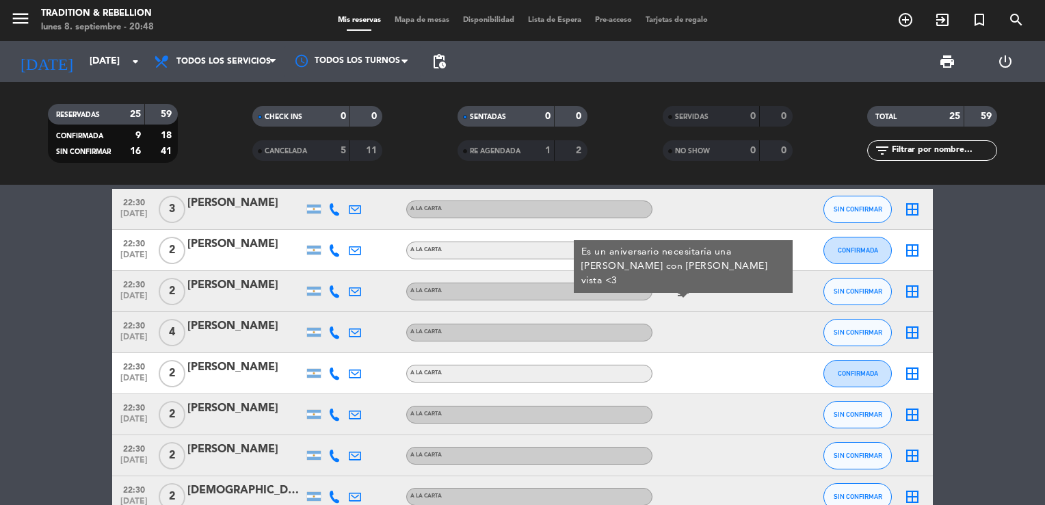
click at [957, 365] on bookings-row "18:00 [DATE] 2 [PERSON_NAME] A LA CARTA favorite_border SIN CONFIRMAR border_al…" at bounding box center [522, 363] width 1045 height 1121
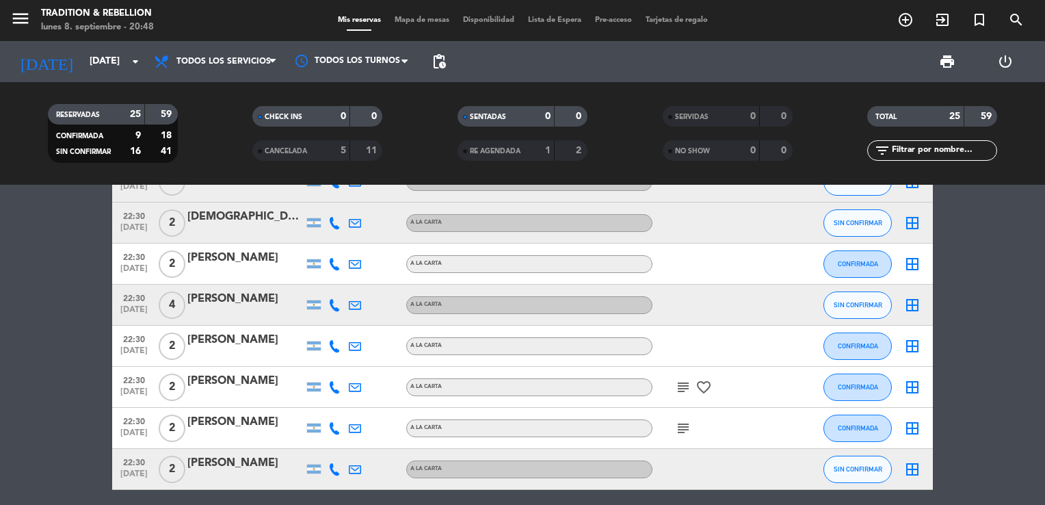
scroll to position [711, 0]
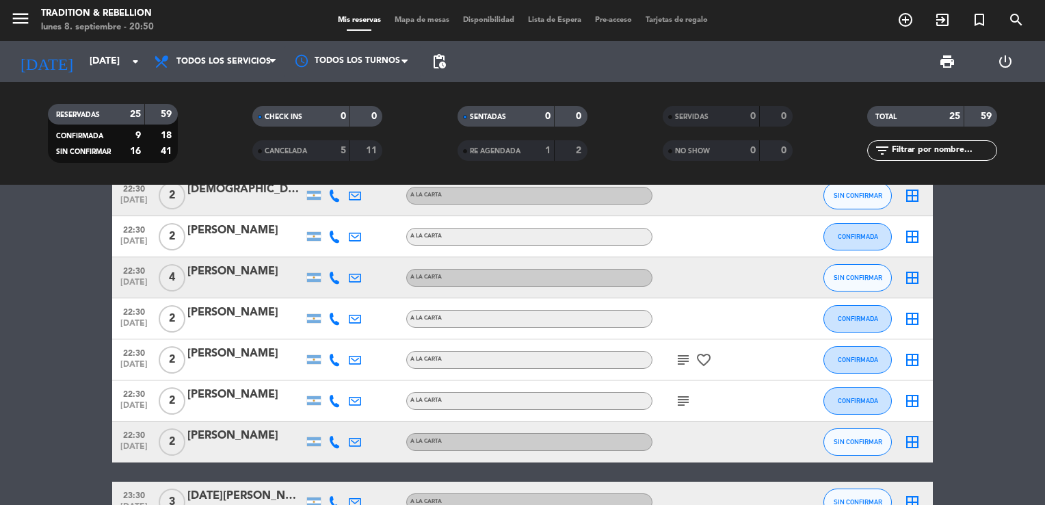
click at [681, 362] on icon "subject" at bounding box center [683, 359] width 16 height 16
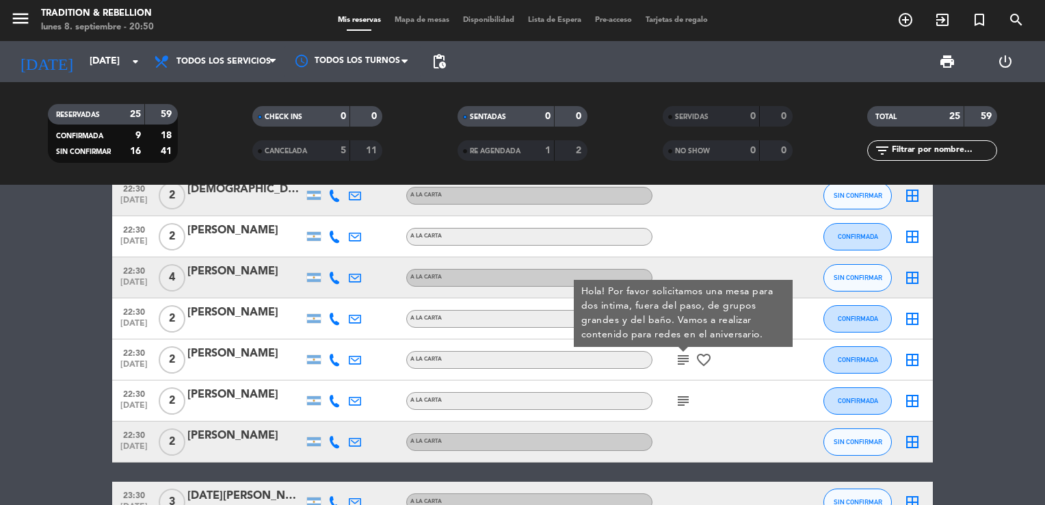
click at [217, 395] on div "[PERSON_NAME]" at bounding box center [245, 395] width 116 height 18
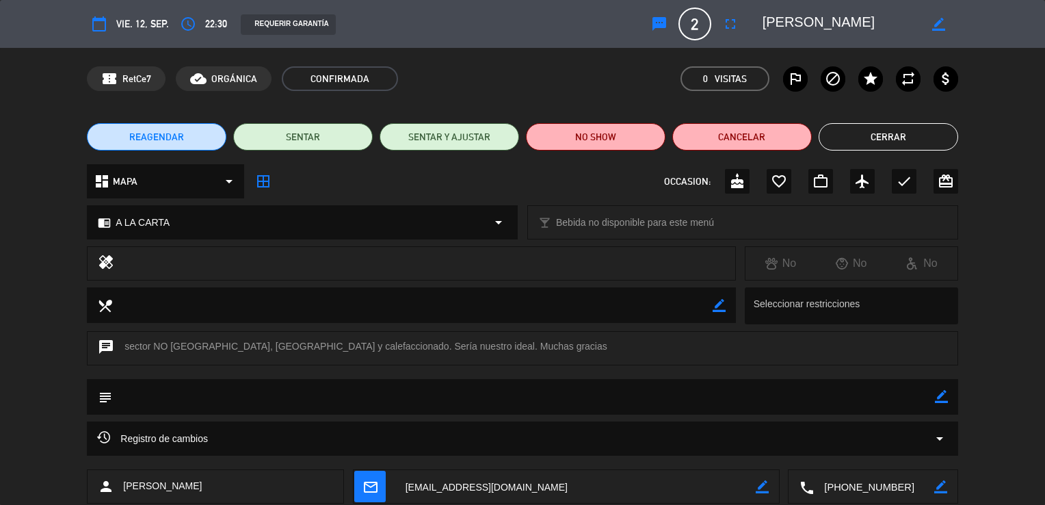
click at [924, 131] on button "Cerrar" at bounding box center [887, 136] width 139 height 27
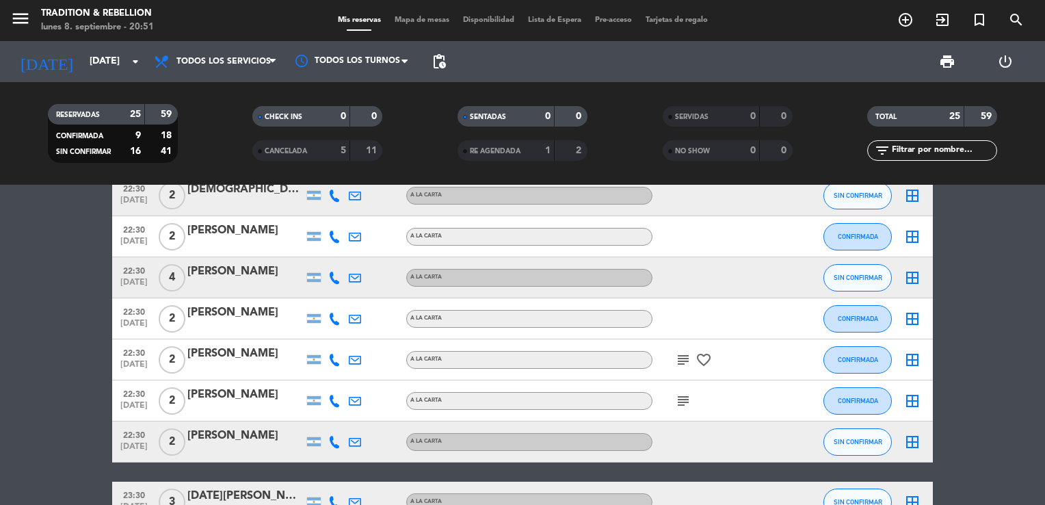
click at [681, 403] on icon "subject" at bounding box center [683, 400] width 16 height 16
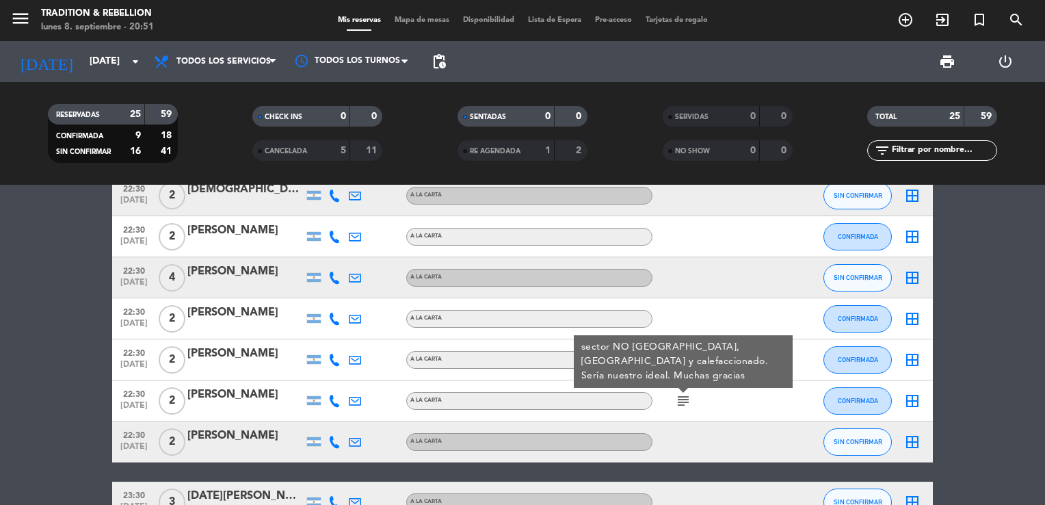
click at [276, 427] on div "[PERSON_NAME]" at bounding box center [245, 436] width 116 height 18
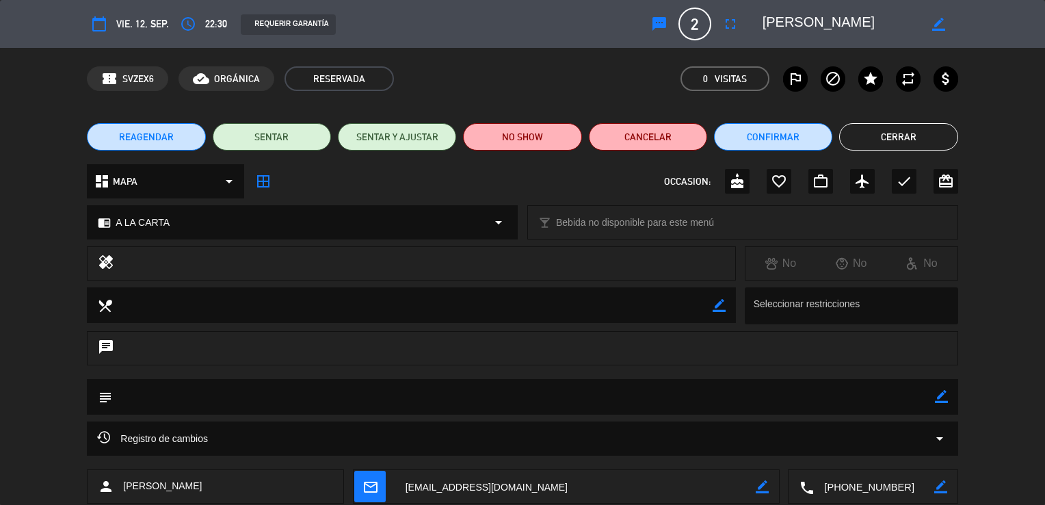
click at [883, 135] on button "Cerrar" at bounding box center [898, 136] width 118 height 27
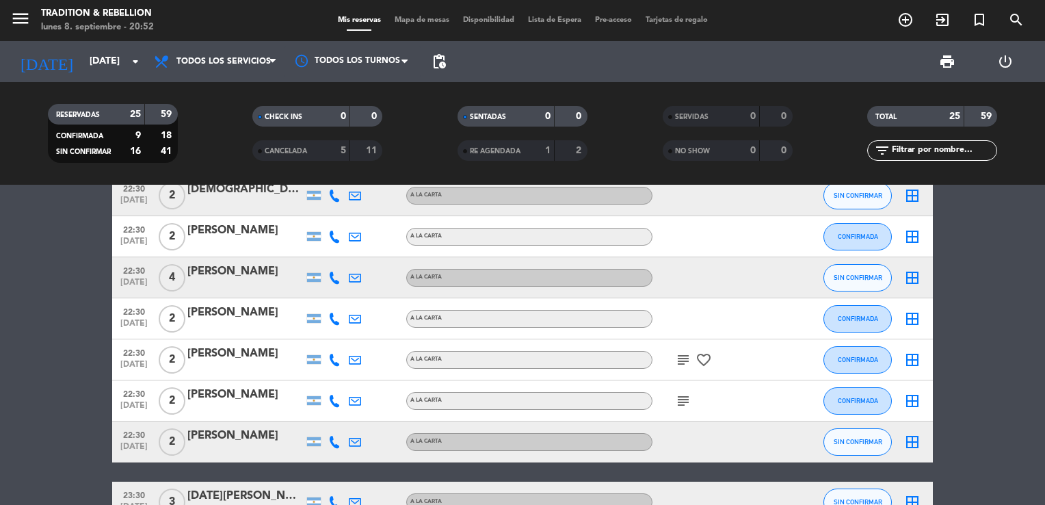
click at [1022, 328] on bookings-row "18:00 [DATE] 2 [PERSON_NAME] A LA CARTA favorite_border SIN CONFIRMAR border_al…" at bounding box center [522, 62] width 1045 height 1121
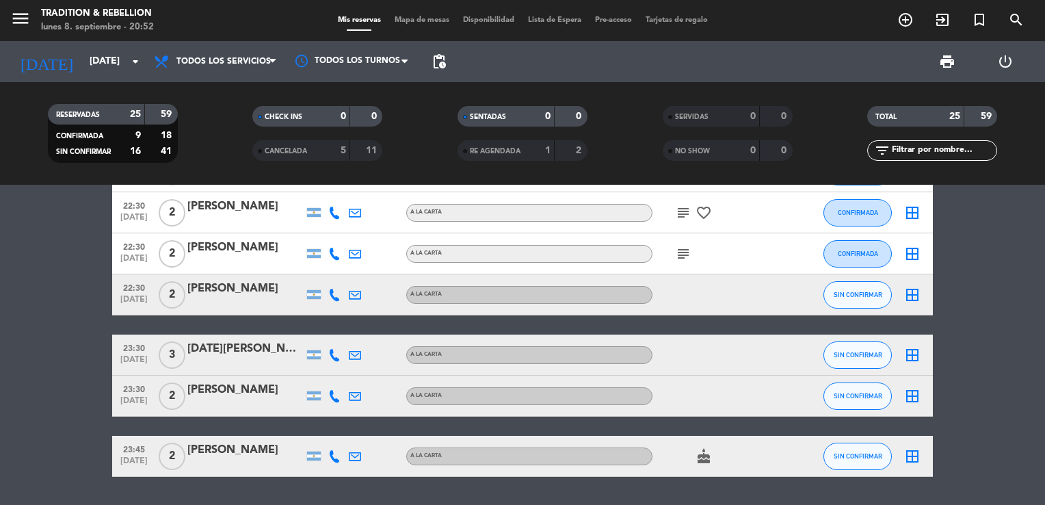
scroll to position [875, 0]
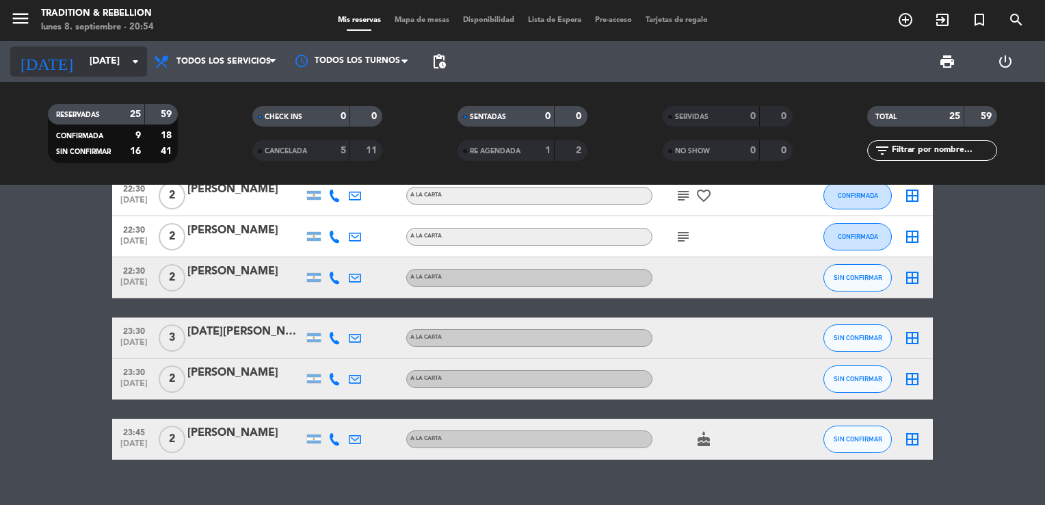
click at [116, 72] on input "[DATE]" at bounding box center [148, 61] width 130 height 25
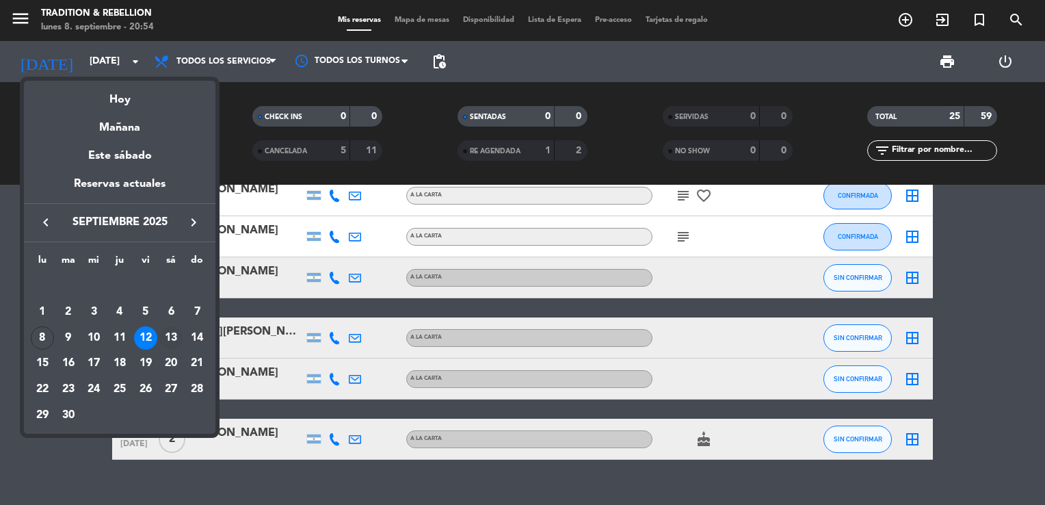
click at [175, 341] on div "13" at bounding box center [170, 337] width 23 height 23
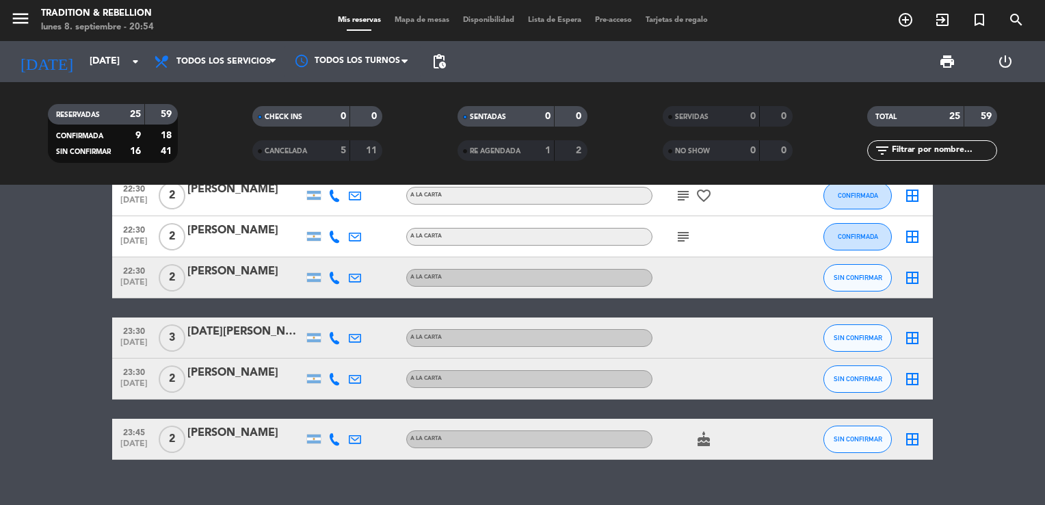
type input "[DATE]"
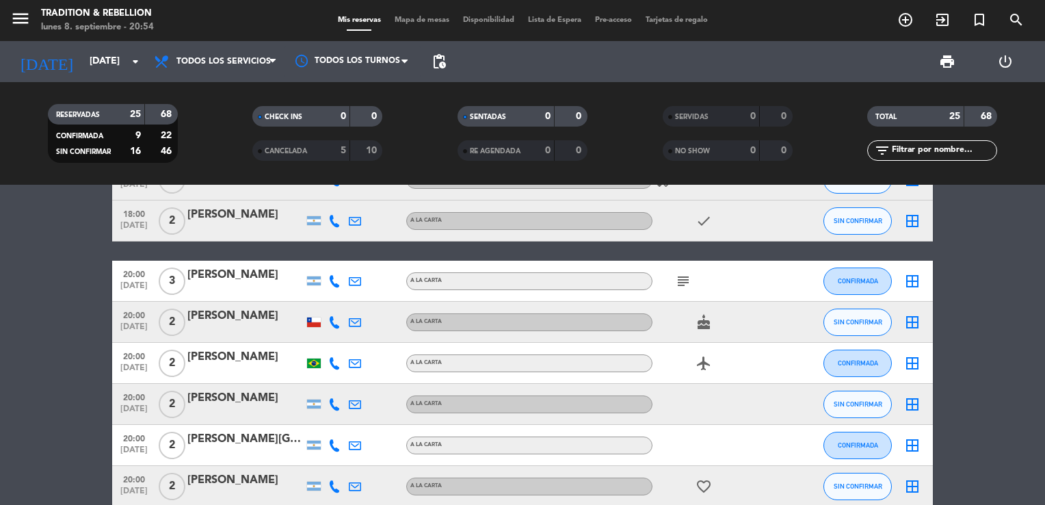
scroll to position [0, 0]
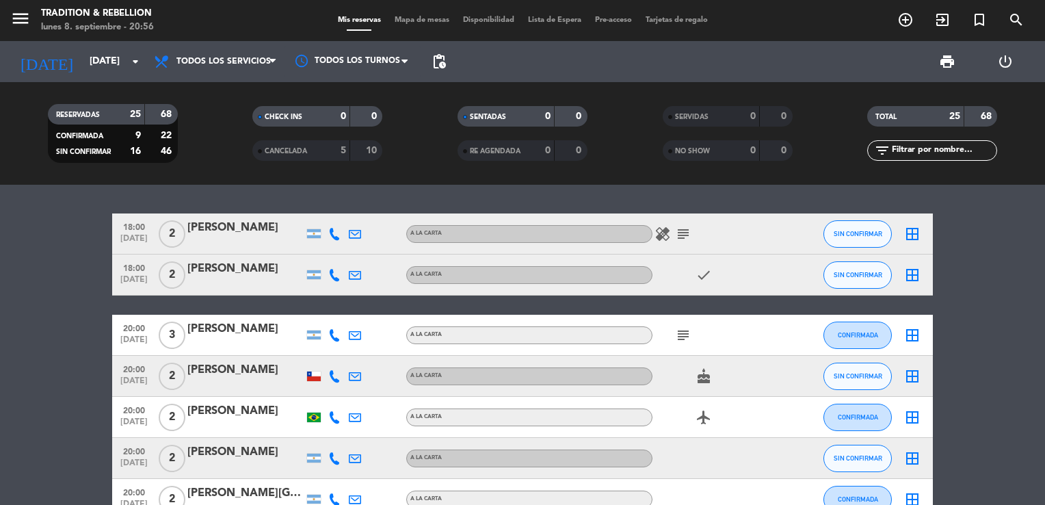
click at [659, 233] on icon "healing" at bounding box center [662, 234] width 16 height 16
click at [678, 235] on icon "subject" at bounding box center [683, 234] width 16 height 16
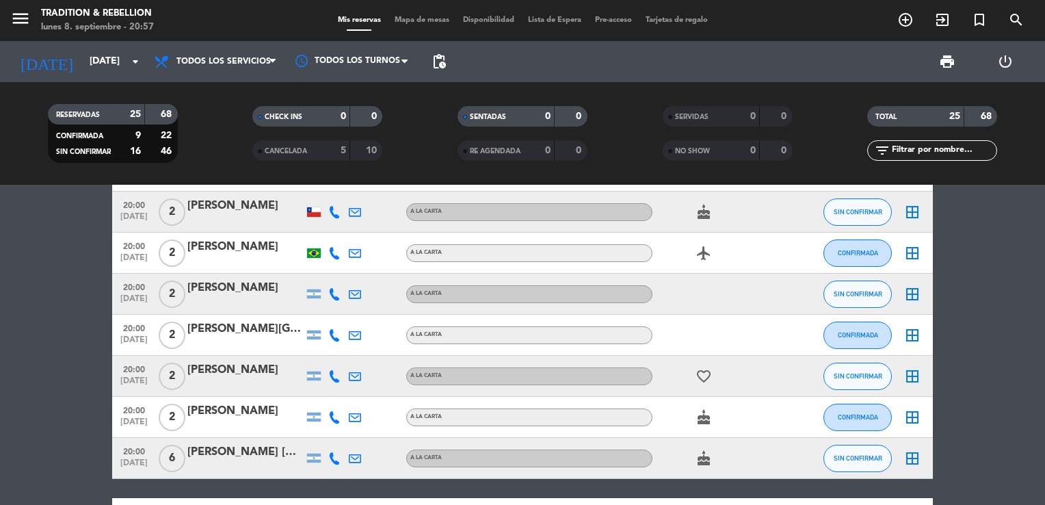
scroll to position [137, 0]
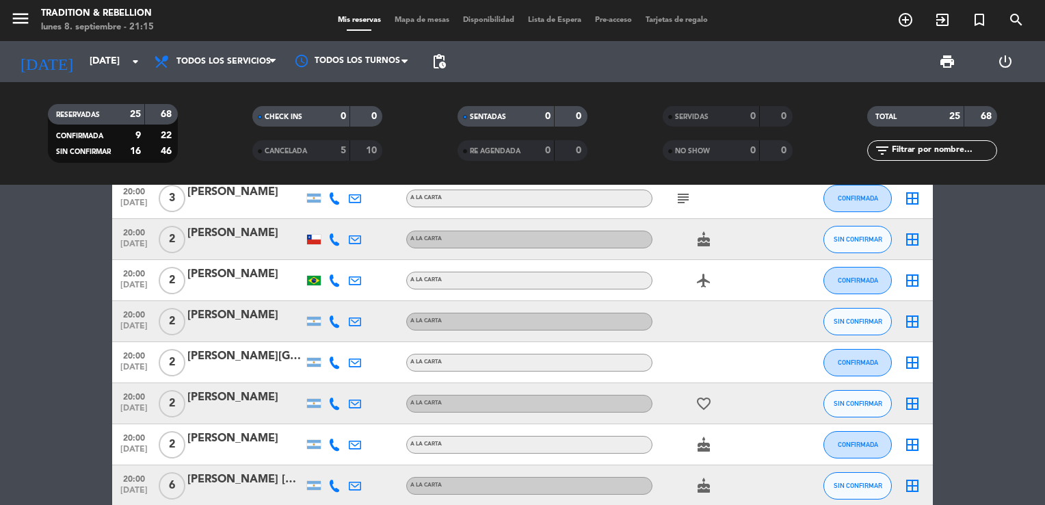
click at [686, 200] on icon "subject" at bounding box center [683, 198] width 16 height 16
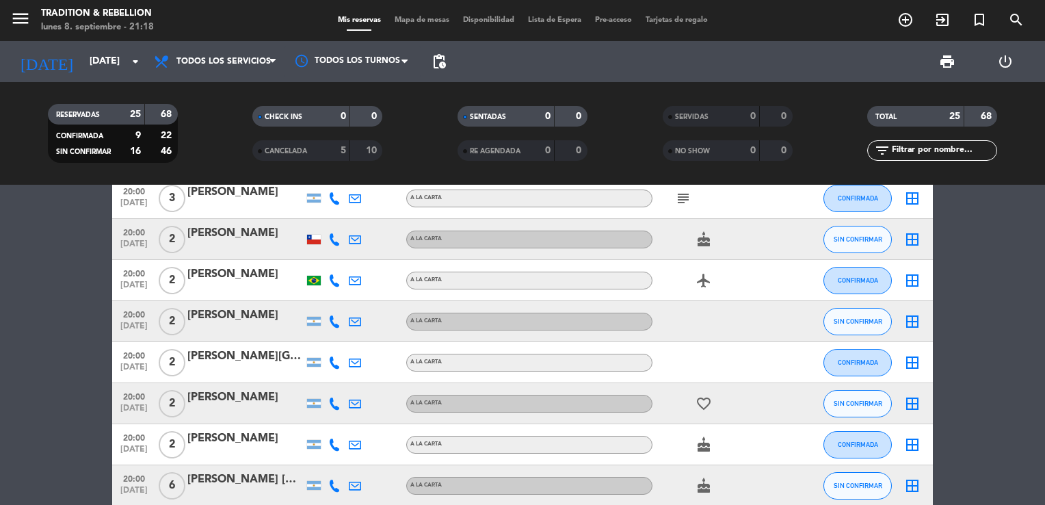
click at [237, 479] on div "[PERSON_NAME] [DEMOGRAPHIC_DATA][PERSON_NAME]" at bounding box center [245, 479] width 116 height 18
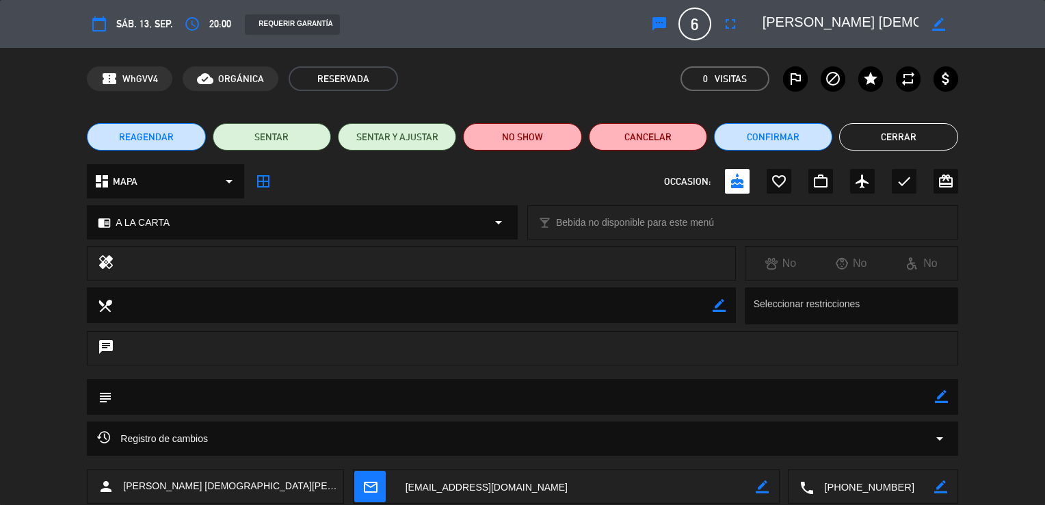
click at [903, 138] on button "Cerrar" at bounding box center [898, 136] width 118 height 27
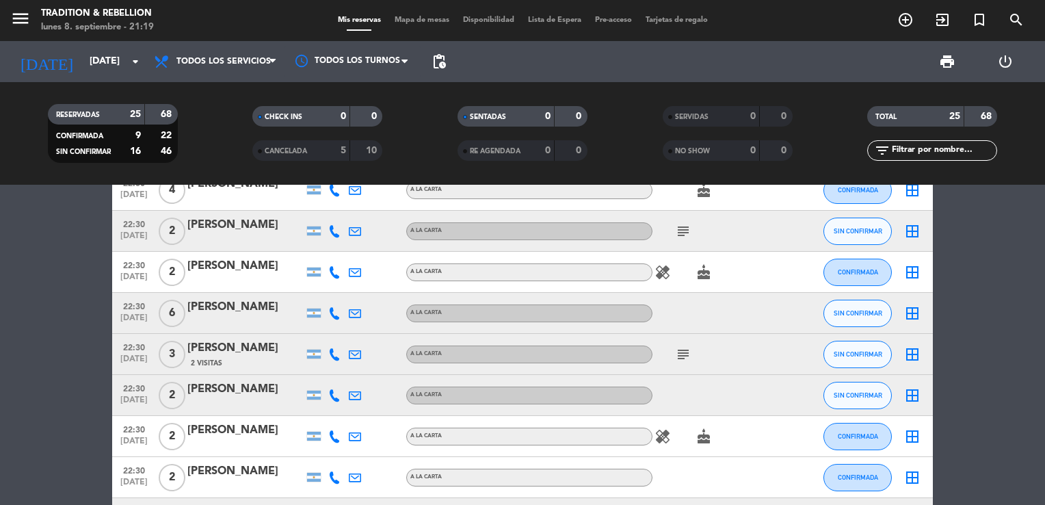
scroll to position [465, 0]
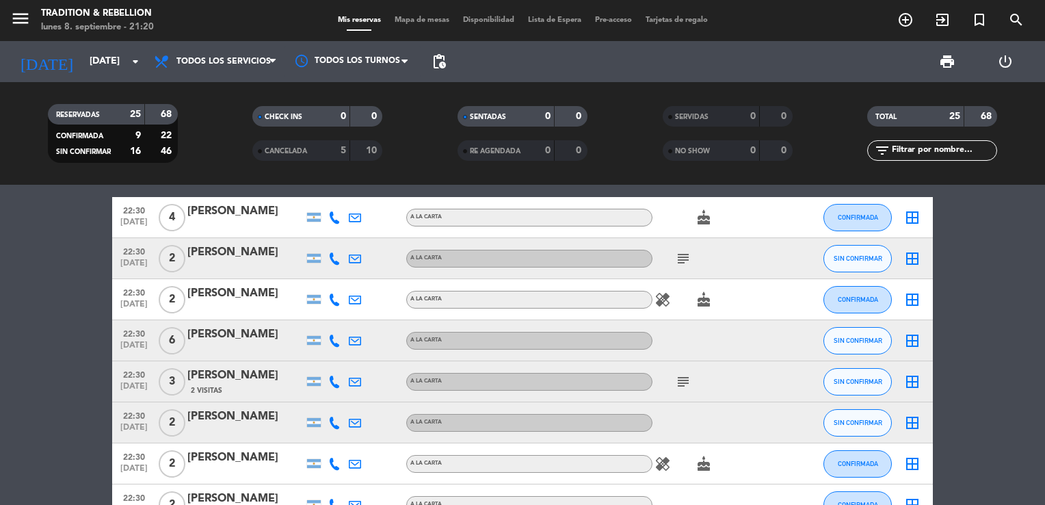
click at [684, 260] on icon "subject" at bounding box center [683, 258] width 16 height 16
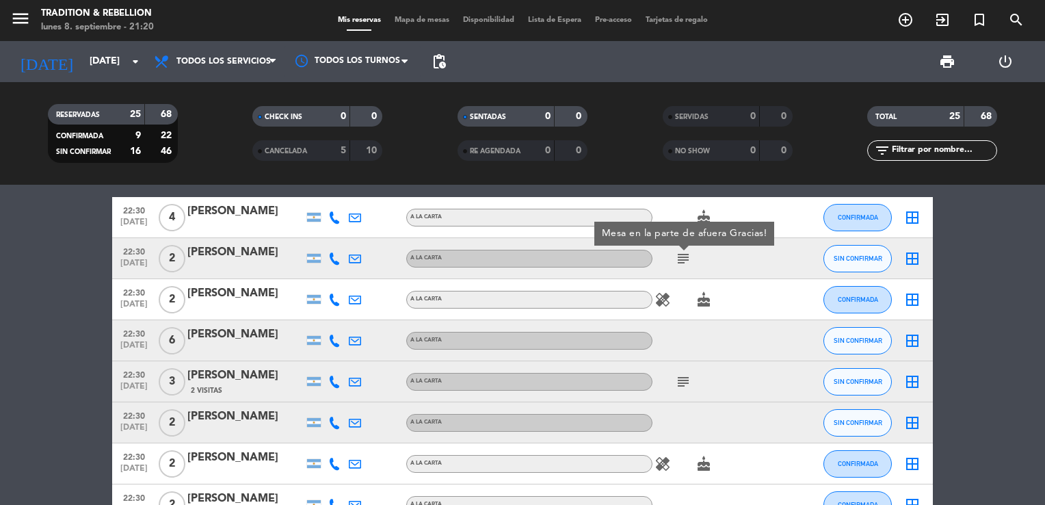
click at [660, 304] on icon "healing" at bounding box center [662, 299] width 16 height 16
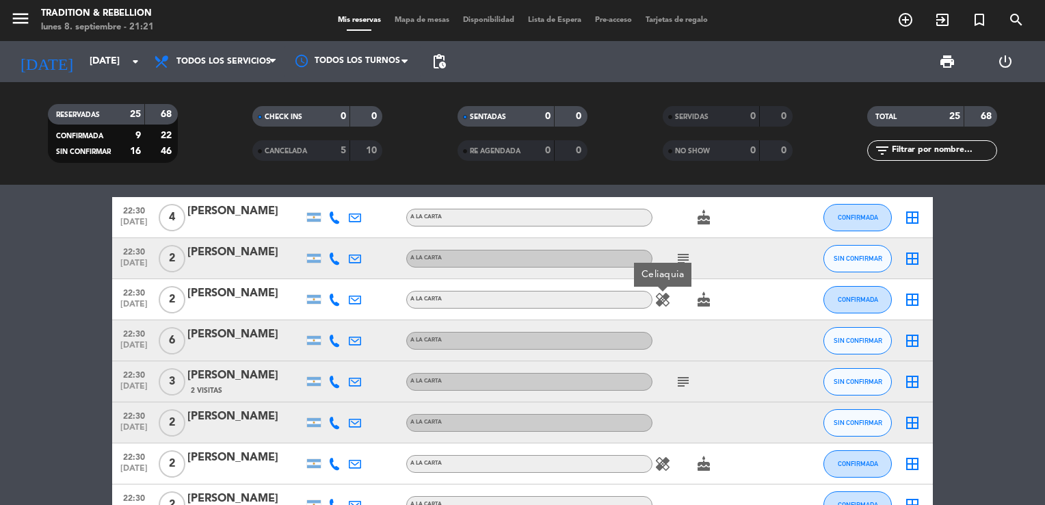
click at [982, 362] on bookings-row "18:00 [DATE] 2 [PERSON_NAME] A LA CARTA healing subject SIN CONFIRMAR border_al…" at bounding box center [522, 299] width 1045 height 1102
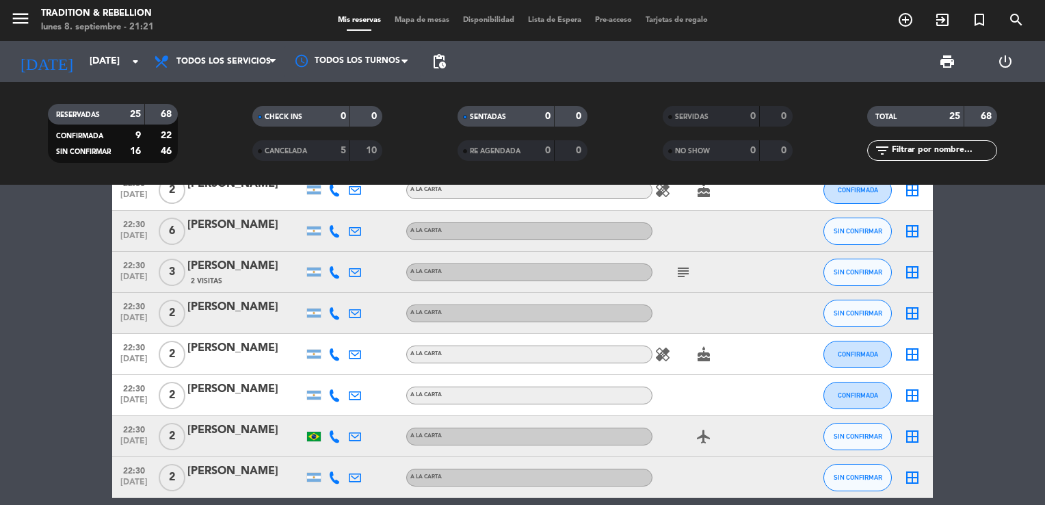
scroll to position [602, 0]
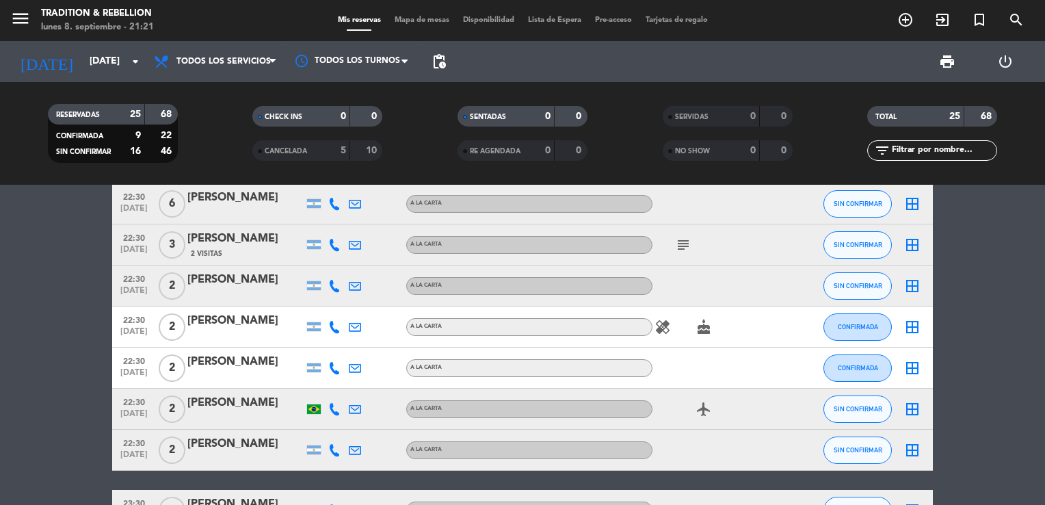
click at [682, 245] on icon "subject" at bounding box center [683, 245] width 16 height 16
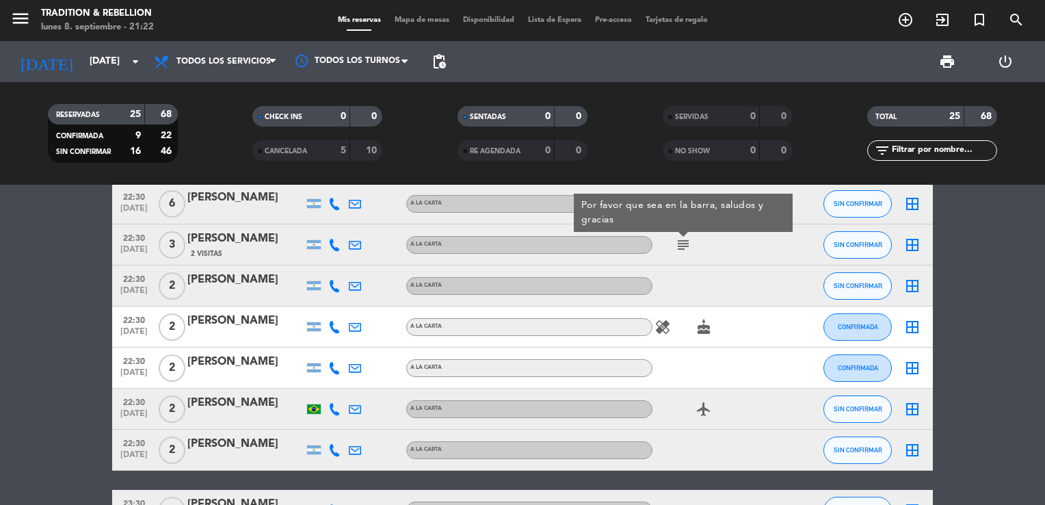
click at [668, 335] on div "healing cake" at bounding box center [713, 326] width 123 height 40
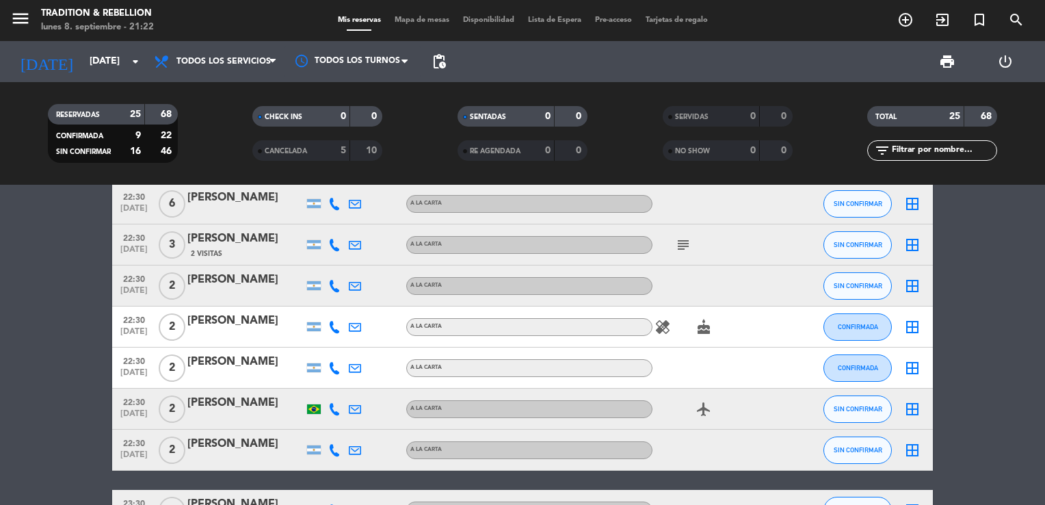
click at [663, 322] on icon "healing" at bounding box center [662, 327] width 16 height 16
click at [1009, 362] on bookings-row "18:00 [DATE] 2 [PERSON_NAME] A LA CARTA healing subject SIN CONFIRMAR border_al…" at bounding box center [522, 163] width 1045 height 1102
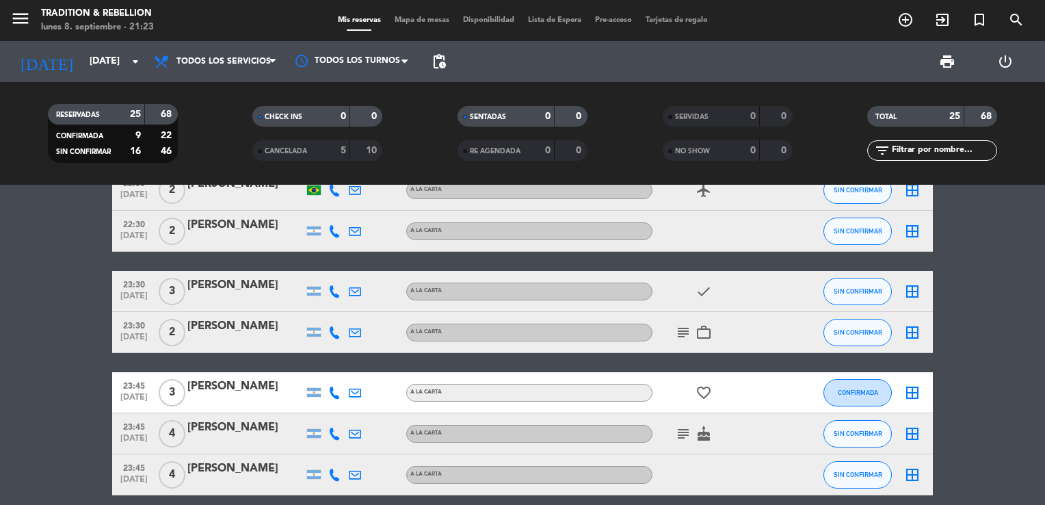
scroll to position [848, 0]
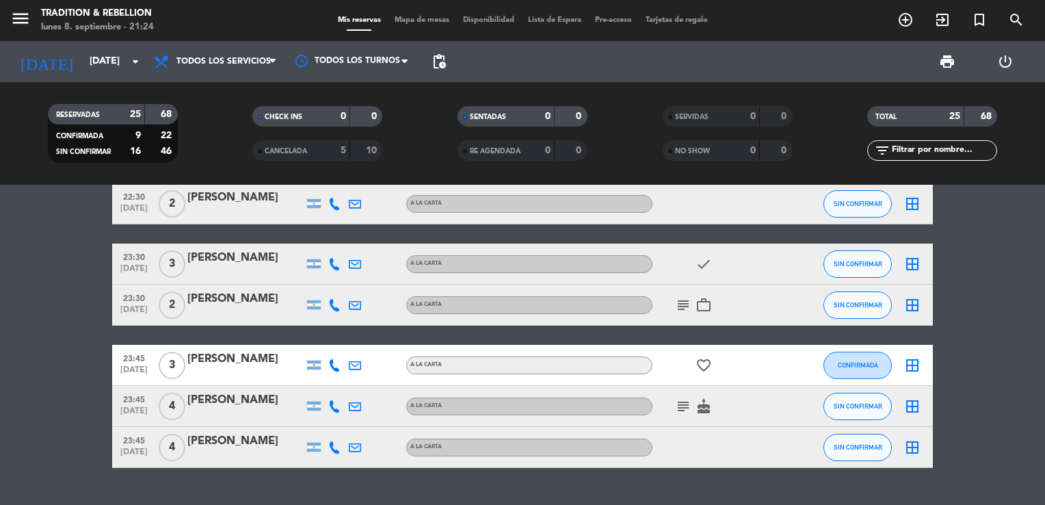
click at [686, 302] on icon "subject" at bounding box center [683, 305] width 16 height 16
click at [706, 308] on icon "work_outline" at bounding box center [703, 305] width 16 height 16
click at [258, 357] on div "[PERSON_NAME]" at bounding box center [245, 359] width 116 height 18
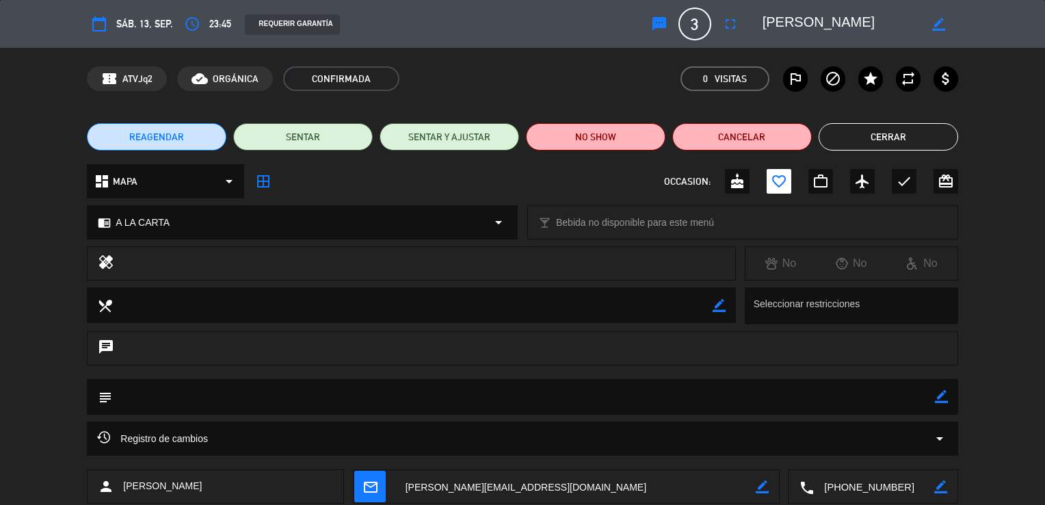
click at [883, 142] on button "Cerrar" at bounding box center [887, 136] width 139 height 27
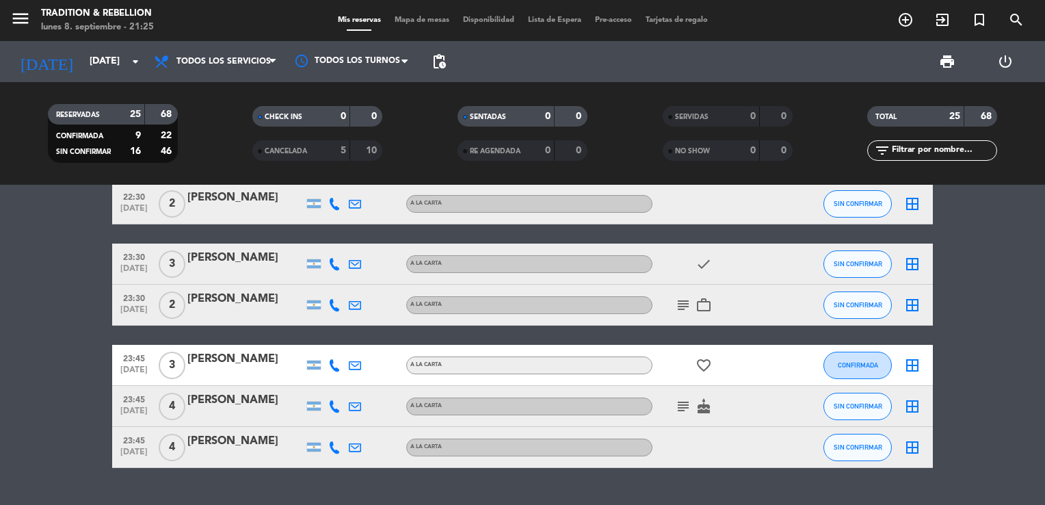
click at [682, 403] on icon "subject" at bounding box center [683, 406] width 16 height 16
click at [709, 411] on icon "cake" at bounding box center [703, 406] width 16 height 16
